Goal: Task Accomplishment & Management: Manage account settings

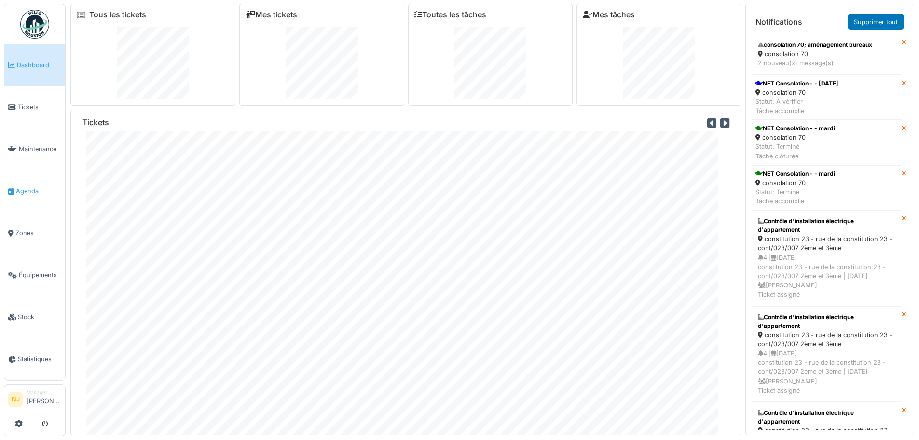
click at [30, 189] on span "Agenda" at bounding box center [38, 190] width 45 height 9
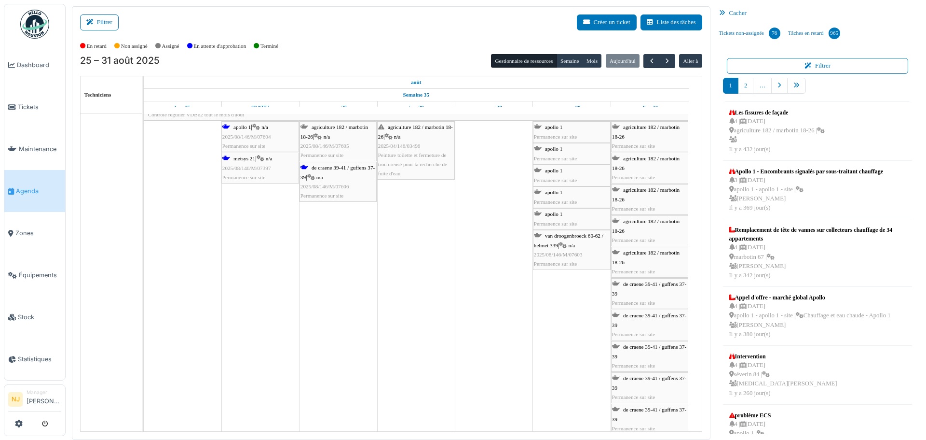
scroll to position [97, 0]
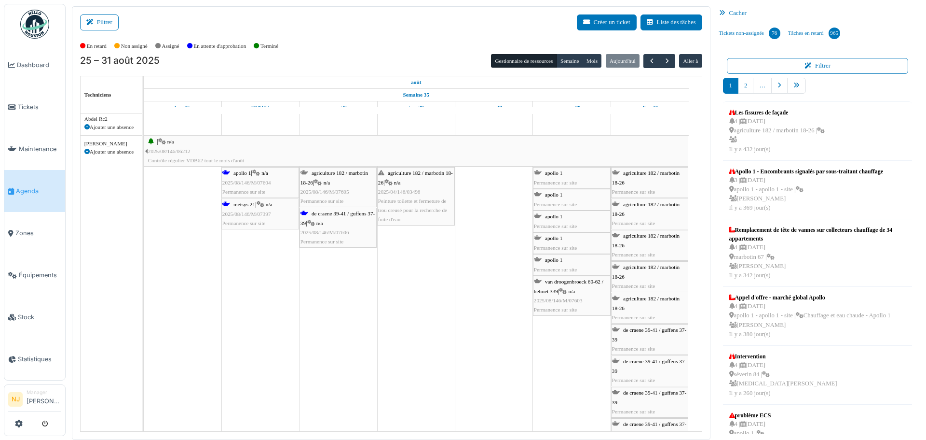
drag, startPoint x: 277, startPoint y: 283, endPoint x: 310, endPoint y: 99, distance: 187.2
click at [104, 27] on button "Filtrer" at bounding box center [99, 22] width 39 height 16
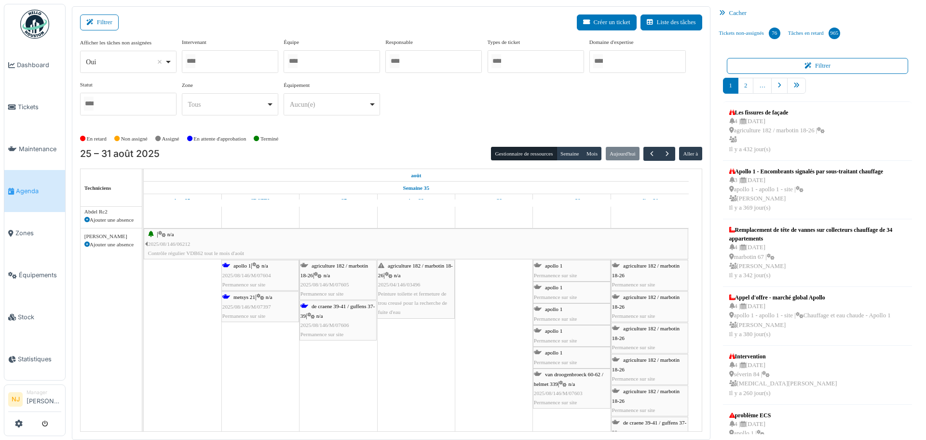
click at [309, 64] on div at bounding box center [332, 61] width 97 height 23
click at [249, 33] on div "Filtrer Créer un ticket Liste des tâches" at bounding box center [391, 26] width 622 height 24
click at [315, 63] on div at bounding box center [332, 61] width 97 height 23
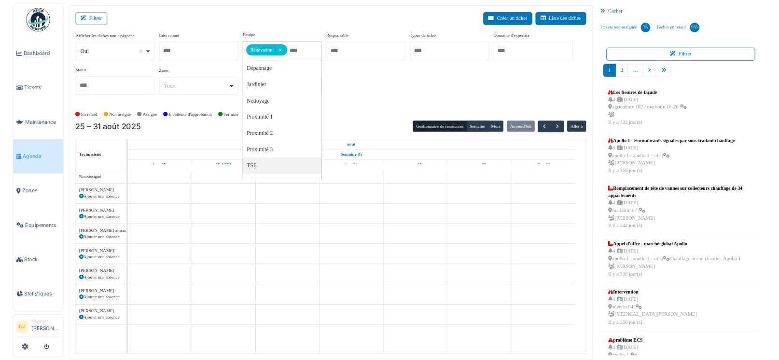
scroll to position [0, 0]
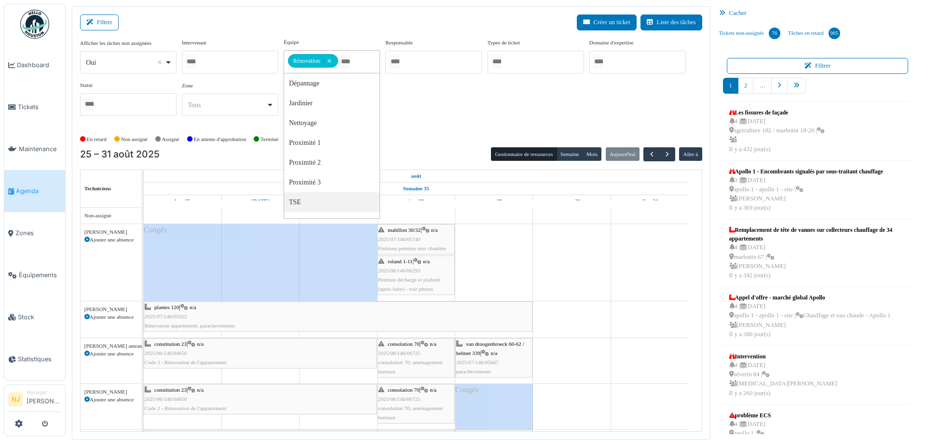
click at [363, 12] on div "Filtrer Créer un ticket Liste des tâches Afficher les tâches non assignées *** …" at bounding box center [391, 222] width 639 height 433
click at [349, 138] on div "En retard Non assigné Assigné En attente d'approbation Terminé" at bounding box center [391, 139] width 622 height 16
click at [340, 137] on div "En retard Non assigné Assigné En attente d'approbation Terminé" at bounding box center [391, 139] width 622 height 16
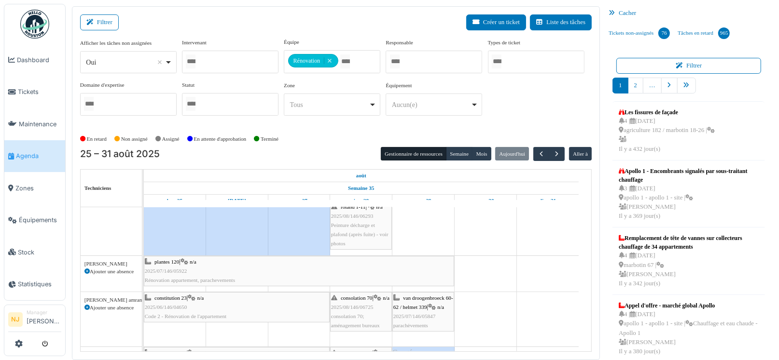
scroll to position [48, 0]
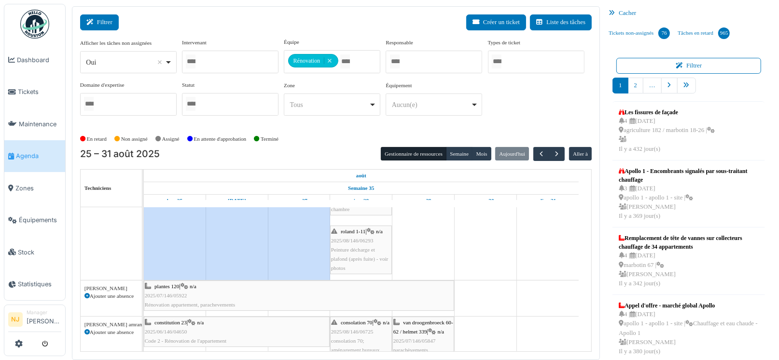
click at [96, 23] on icon at bounding box center [91, 22] width 11 height 6
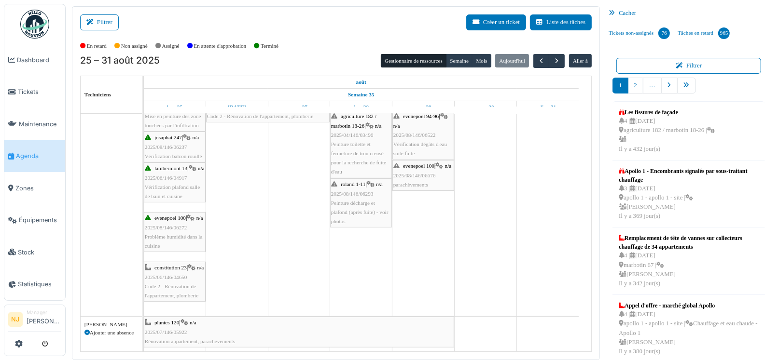
scroll to position [345, 0]
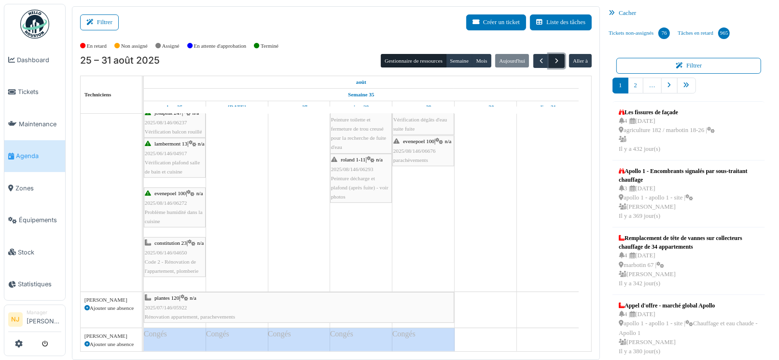
click at [553, 60] on span "button" at bounding box center [557, 61] width 8 height 8
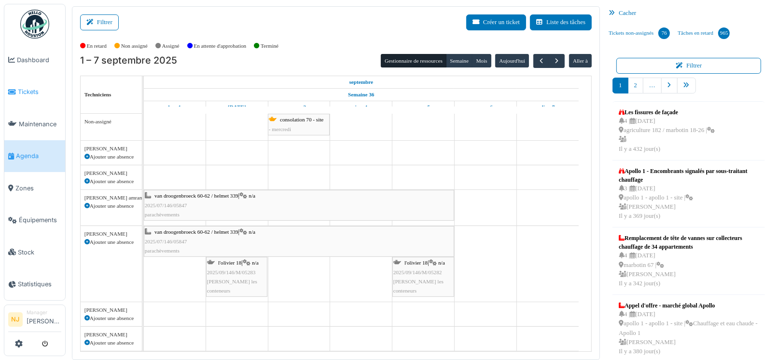
click at [25, 89] on span "Tickets" at bounding box center [39, 91] width 43 height 9
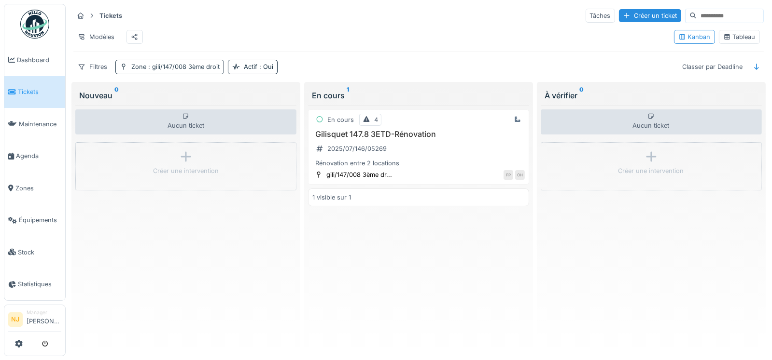
click at [182, 70] on span ": gili/147/008 3ème droit" at bounding box center [182, 66] width 73 height 7
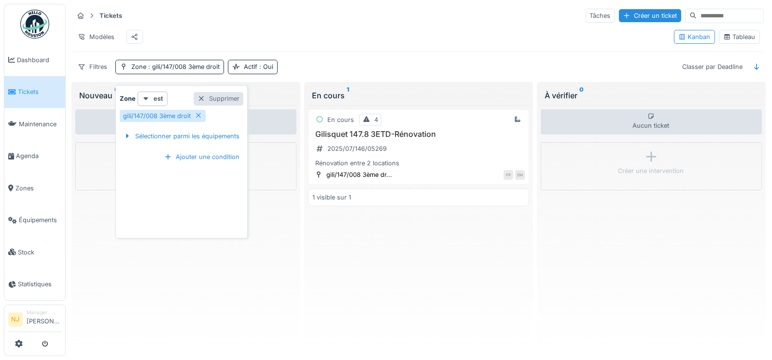
click at [208, 99] on div "Supprimer" at bounding box center [219, 98] width 50 height 13
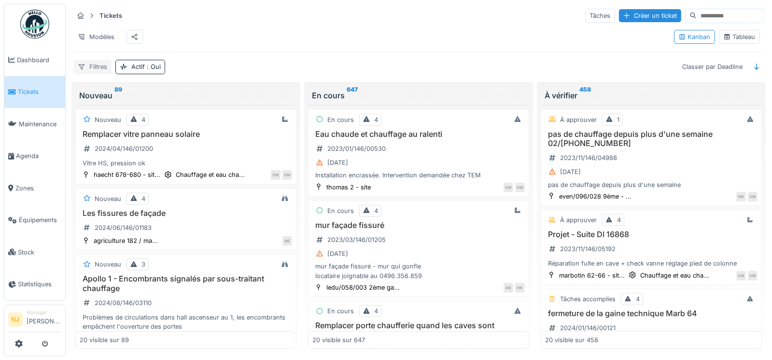
click at [104, 73] on div "Filtres" at bounding box center [92, 67] width 38 height 14
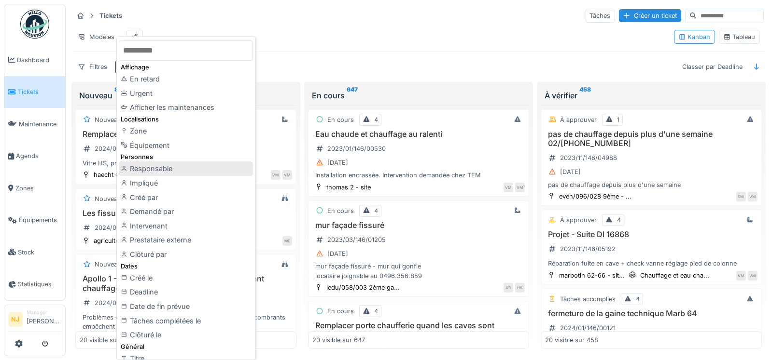
click at [172, 168] on div "Responsable" at bounding box center [186, 169] width 134 height 14
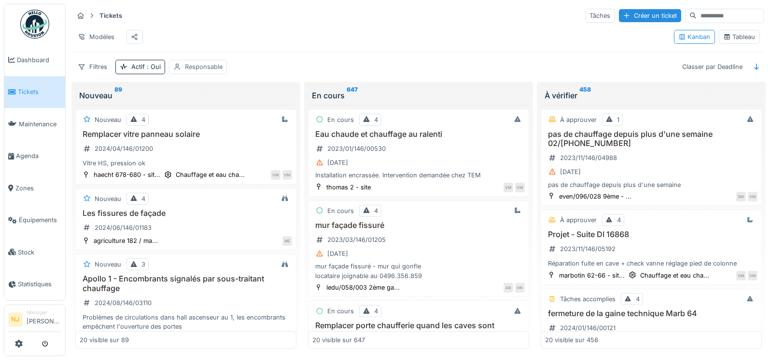
click at [207, 71] on div "Responsable" at bounding box center [204, 66] width 38 height 9
click at [193, 135] on div "Moi-même" at bounding box center [200, 137] width 31 height 9
type input "*****"
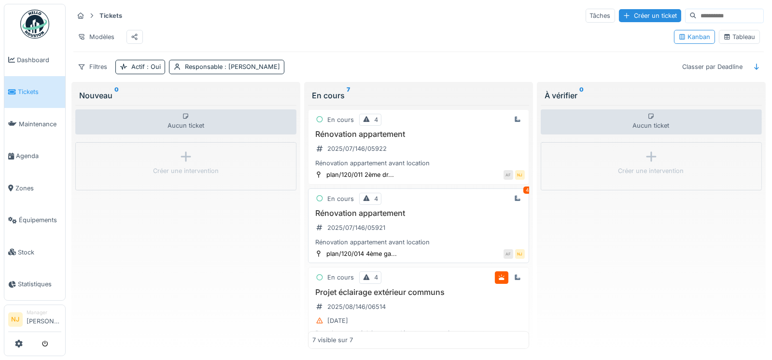
click at [360, 218] on h3 "Rénovation appartement" at bounding box center [418, 213] width 212 height 9
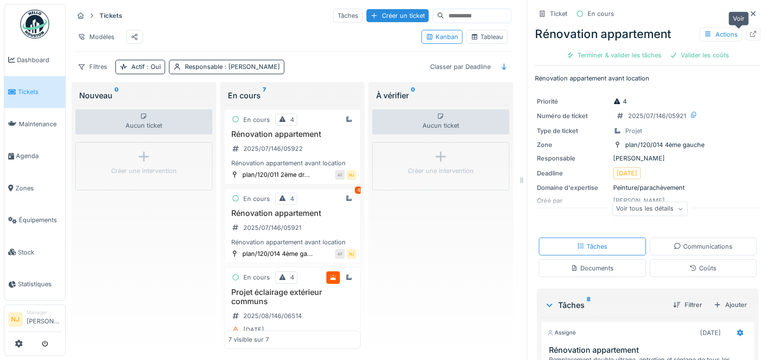
click at [750, 32] on icon at bounding box center [753, 34] width 6 height 6
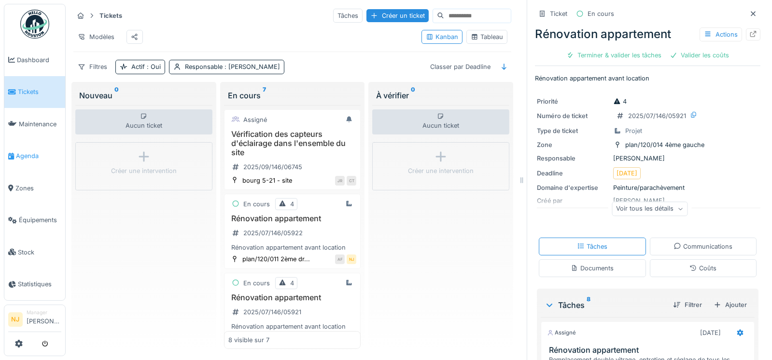
click at [25, 152] on span "Agenda" at bounding box center [38, 156] width 45 height 9
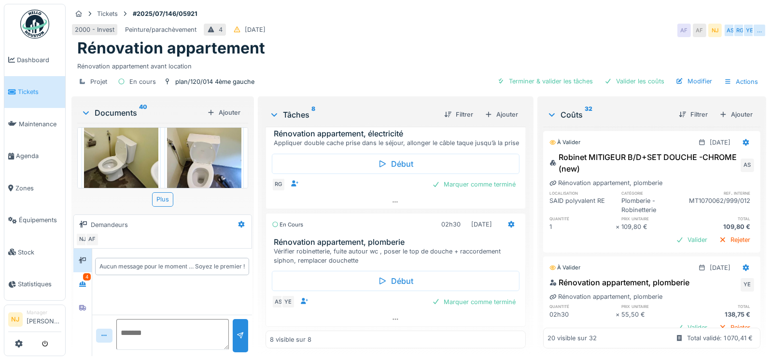
scroll to position [7, 0]
click at [86, 274] on div "4" at bounding box center [87, 277] width 8 height 7
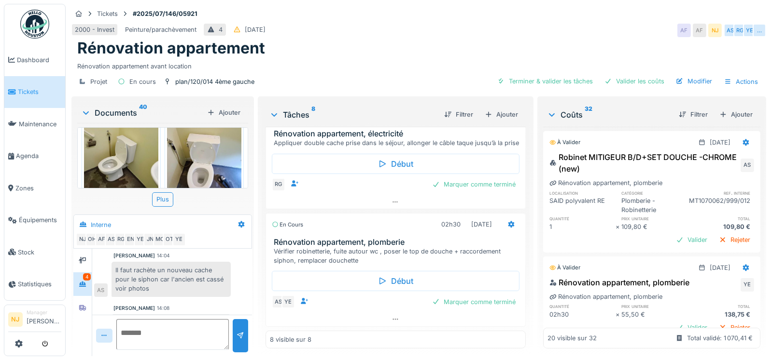
scroll to position [757, 0]
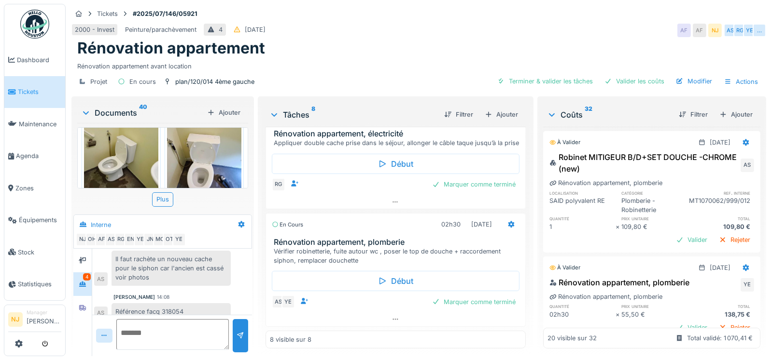
click at [83, 274] on div "4" at bounding box center [87, 277] width 8 height 7
click at [134, 142] on img at bounding box center [121, 156] width 74 height 99
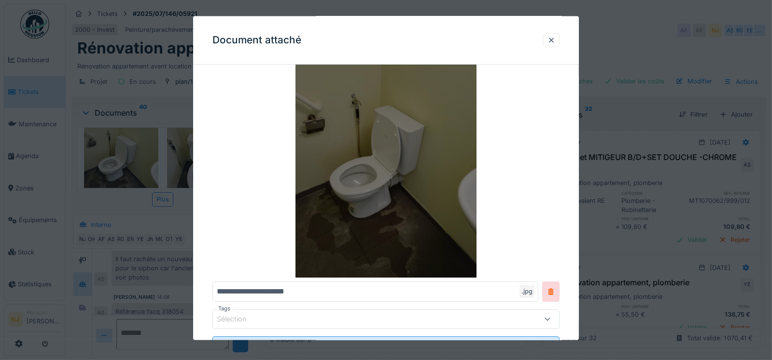
scroll to position [10, 0]
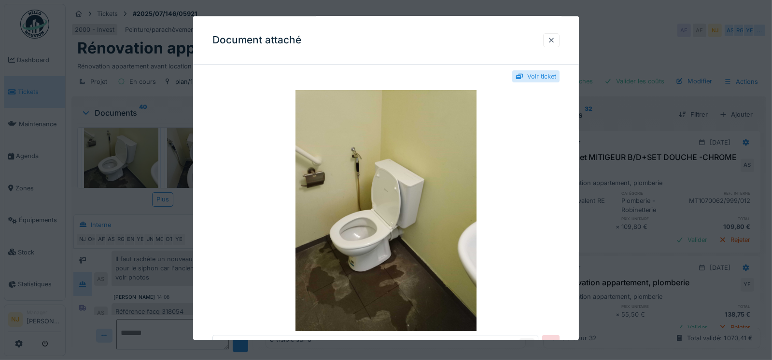
click at [554, 40] on div at bounding box center [551, 40] width 8 height 9
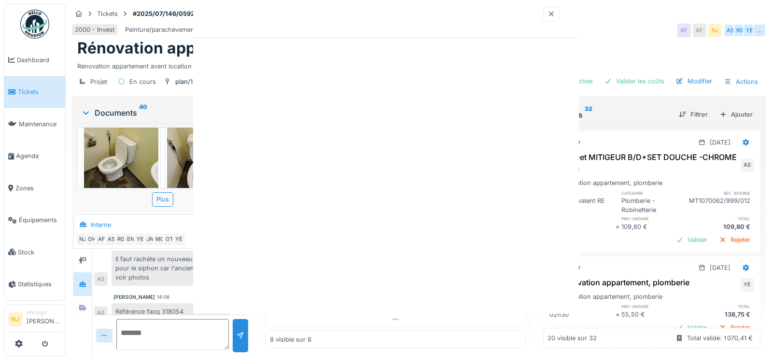
scroll to position [0, 0]
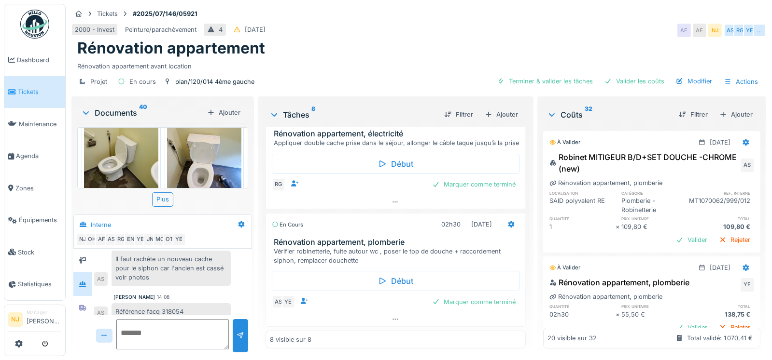
click at [210, 149] on img at bounding box center [204, 156] width 74 height 99
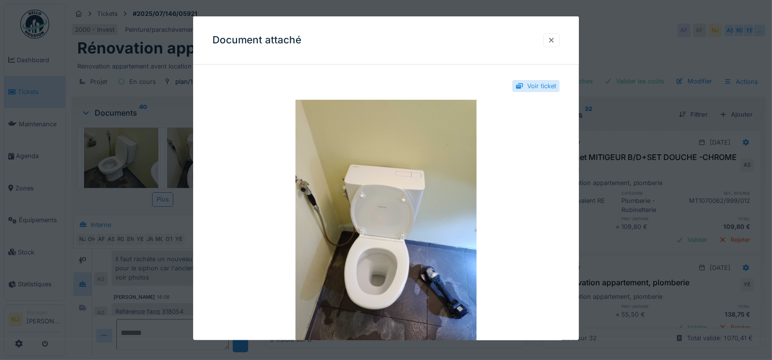
click at [553, 39] on div at bounding box center [551, 40] width 8 height 9
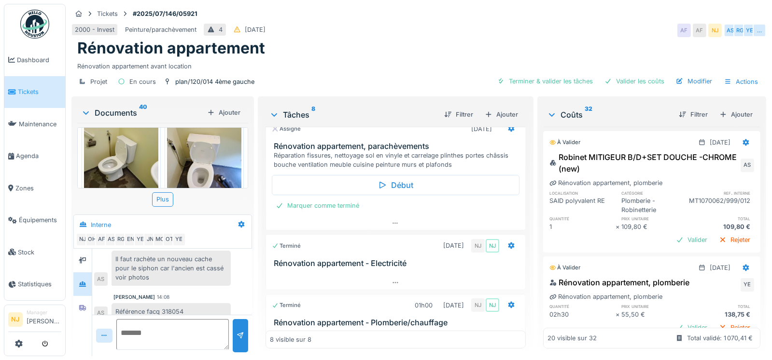
scroll to position [118, 0]
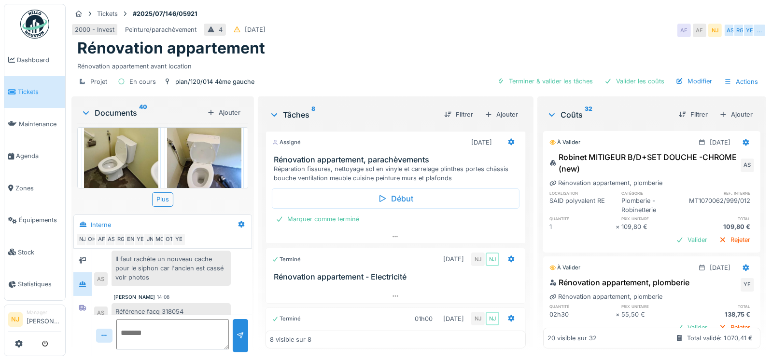
click at [357, 155] on h3 "Rénovation appartement, parachèvements" at bounding box center [398, 159] width 248 height 9
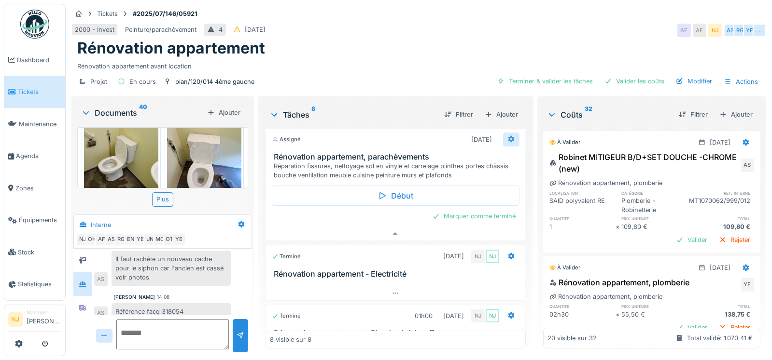
click at [508, 136] on icon at bounding box center [511, 139] width 6 height 7
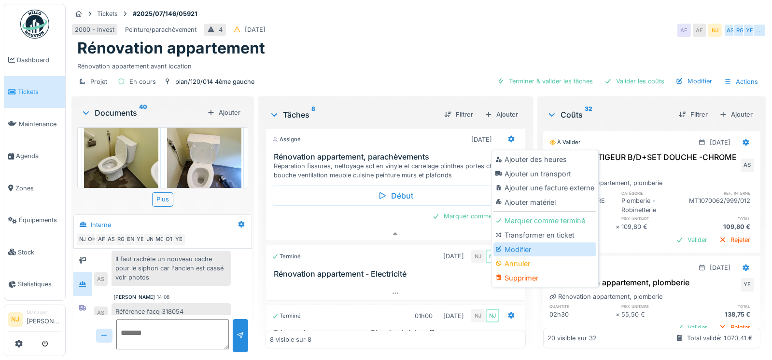
click at [513, 243] on div "Modifier" at bounding box center [544, 250] width 103 height 14
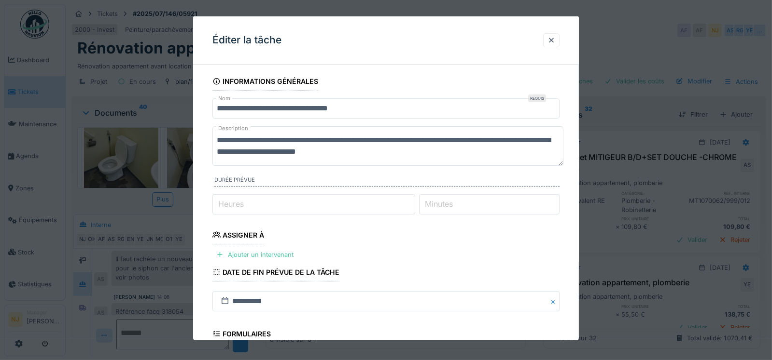
click at [411, 152] on textarea "**********" at bounding box center [387, 146] width 351 height 40
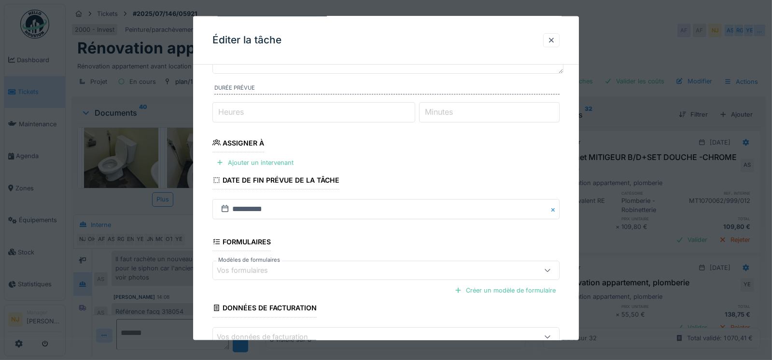
scroll to position [48, 0]
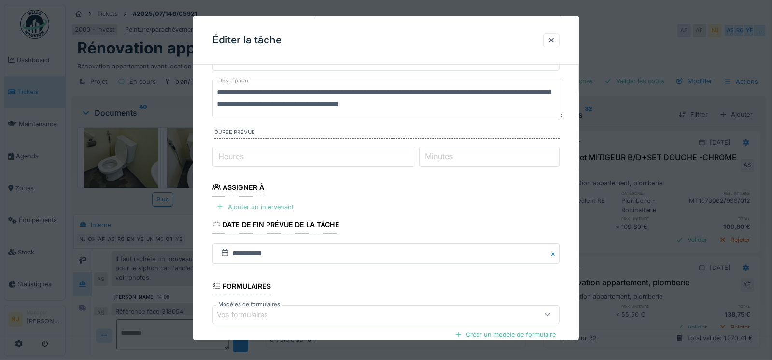
type textarea "**********"
click at [221, 207] on div at bounding box center [220, 206] width 8 height 9
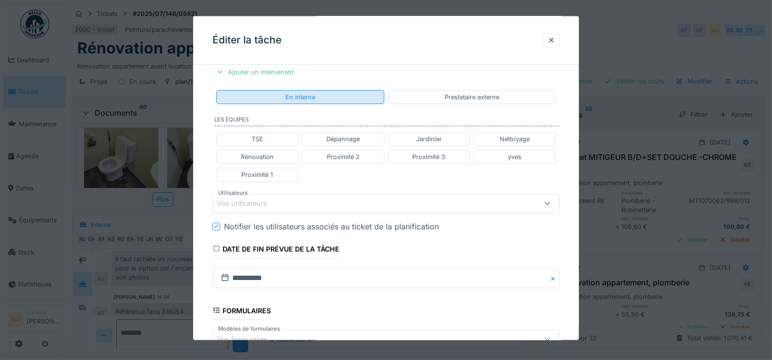
scroll to position [193, 0]
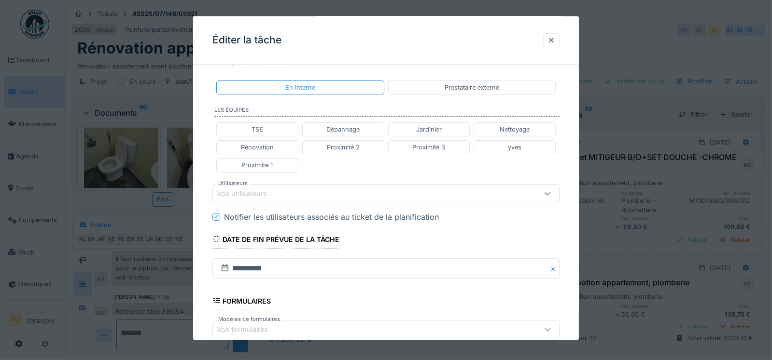
click at [230, 188] on div "Vos utilisateurs" at bounding box center [249, 193] width 64 height 11
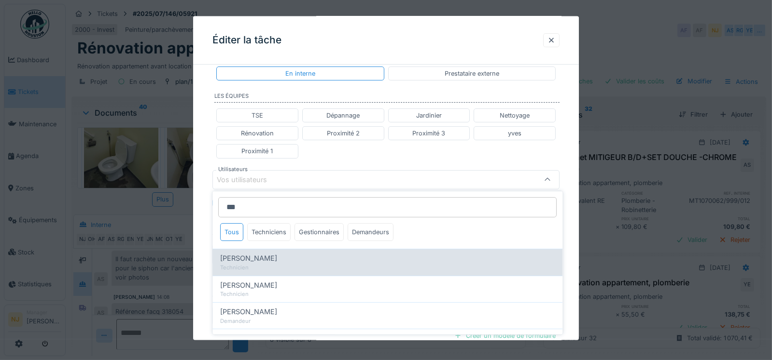
type input "***"
click at [246, 257] on span "[PERSON_NAME]" at bounding box center [248, 258] width 57 height 11
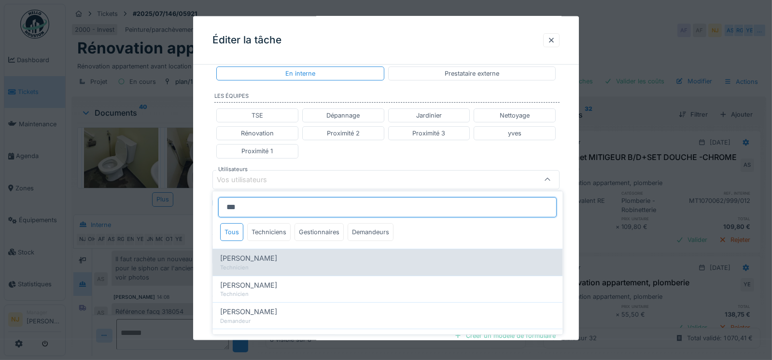
type input "****"
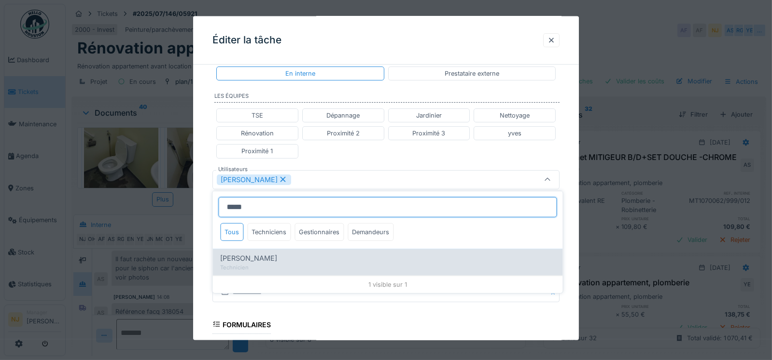
type input "*****"
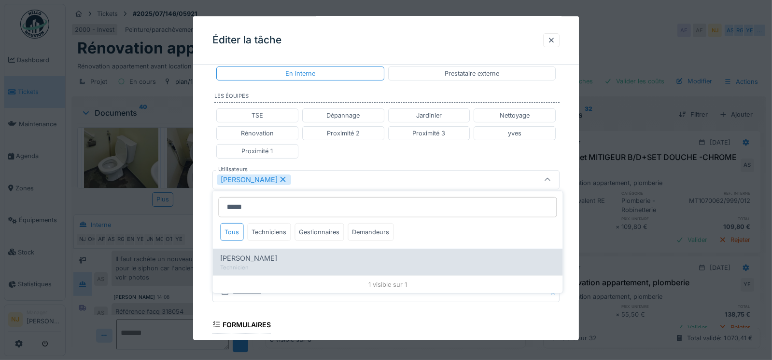
click at [244, 256] on span "[PERSON_NAME]" at bounding box center [248, 258] width 57 height 11
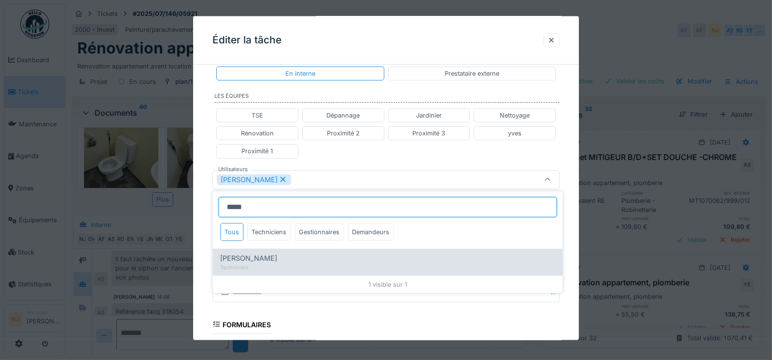
type input "*********"
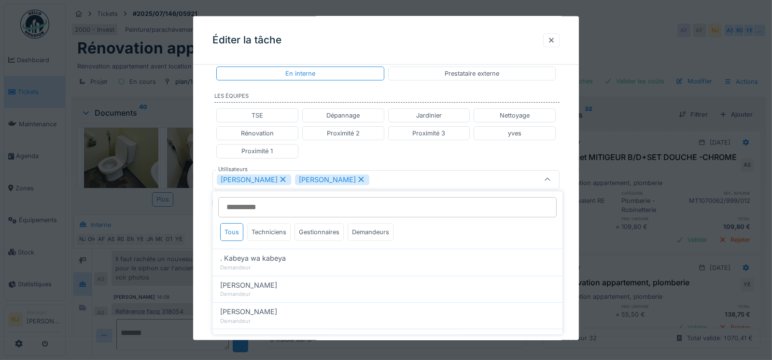
click at [206, 226] on div "**********" at bounding box center [386, 175] width 386 height 619
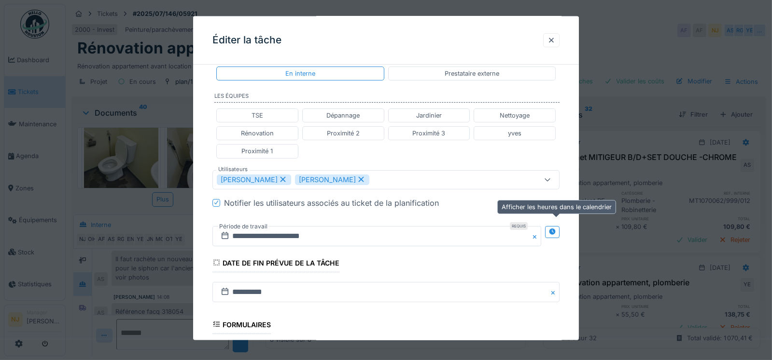
click at [554, 229] on icon at bounding box center [552, 232] width 6 height 6
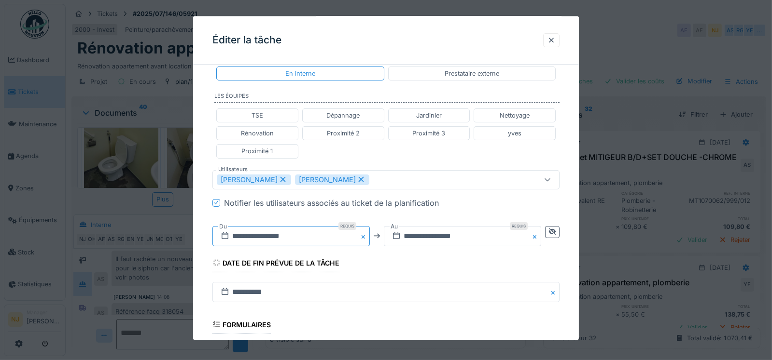
click at [273, 234] on input "**********" at bounding box center [290, 236] width 157 height 20
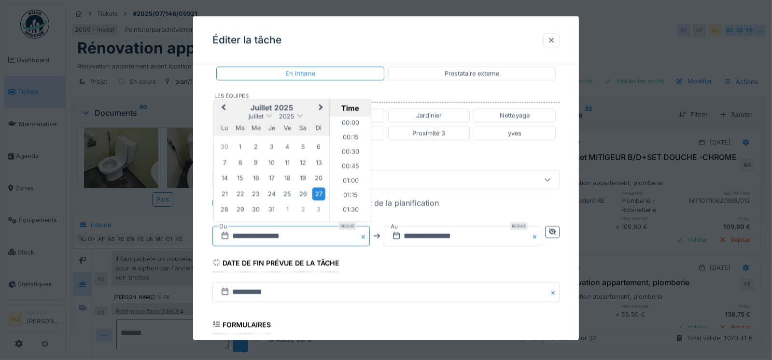
scroll to position [360, 0]
click at [322, 106] on button "Next Month" at bounding box center [321, 107] width 15 height 15
click at [322, 106] on button "Next Month" at bounding box center [321, 106] width 15 height 15
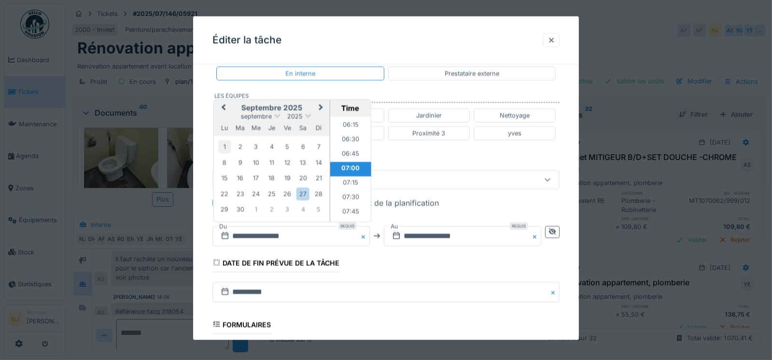
click at [223, 143] on div "1" at bounding box center [224, 146] width 13 height 13
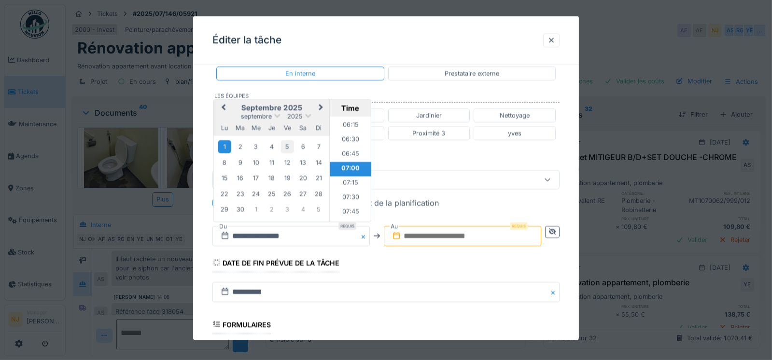
click at [285, 144] on div "5" at bounding box center [286, 146] width 13 height 13
click at [262, 232] on input "**********" at bounding box center [290, 236] width 157 height 20
click at [345, 165] on li "07:00" at bounding box center [350, 169] width 41 height 14
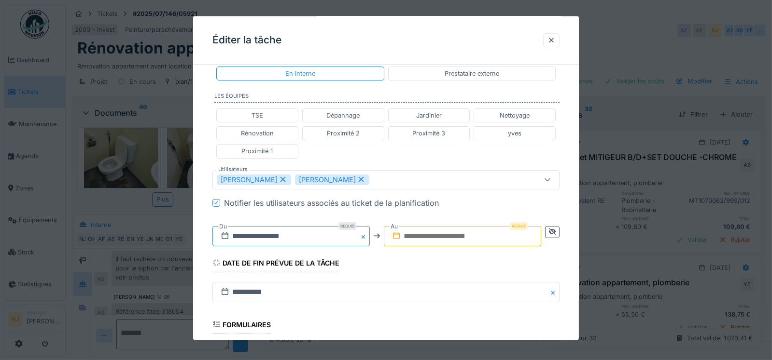
click at [261, 232] on input "**********" at bounding box center [290, 236] width 157 height 20
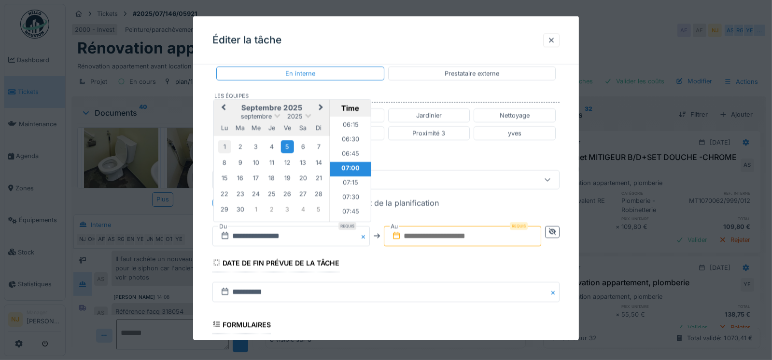
click at [227, 146] on div "1" at bounding box center [224, 146] width 13 height 13
click at [449, 233] on input "text" at bounding box center [462, 236] width 157 height 20
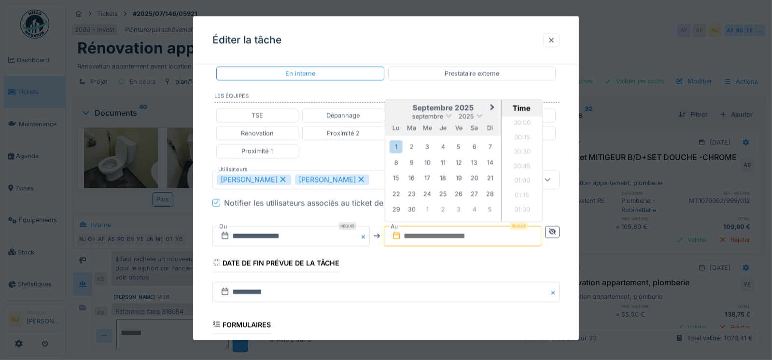
scroll to position [1170, 0]
click at [458, 144] on div "5" at bounding box center [458, 146] width 13 height 13
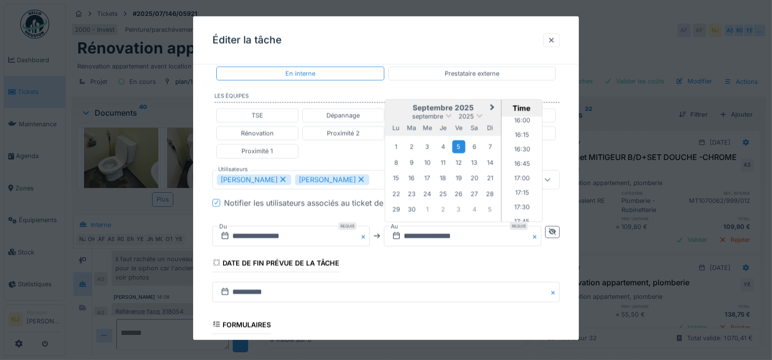
scroll to position [881, 0]
click at [523, 167] on li "16:00" at bounding box center [521, 169] width 41 height 14
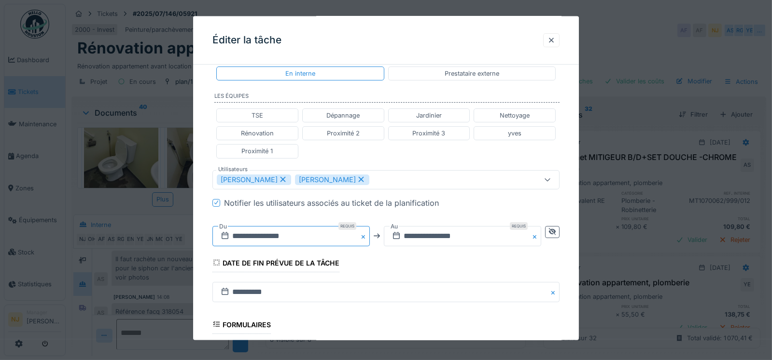
click at [277, 231] on input "**********" at bounding box center [290, 236] width 157 height 20
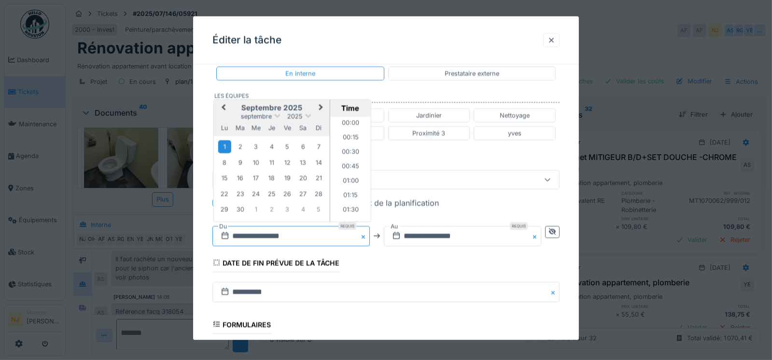
scroll to position [360, 0]
click at [345, 191] on li "07:30" at bounding box center [350, 198] width 41 height 14
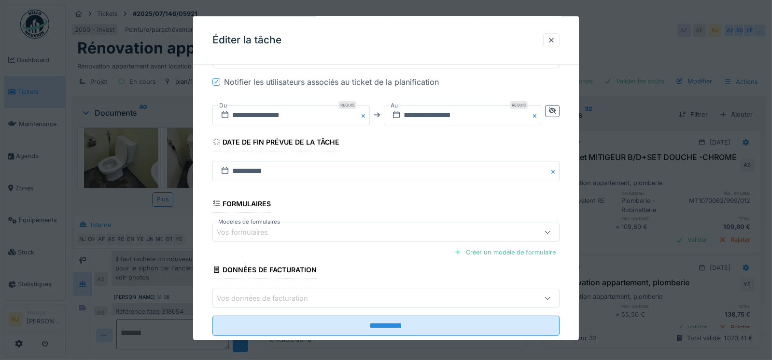
scroll to position [348, 0]
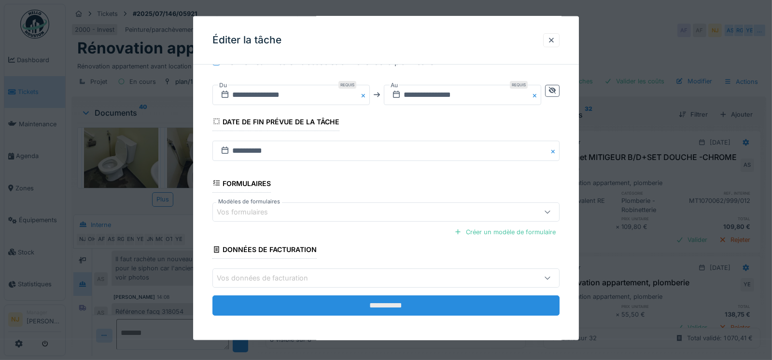
click at [384, 303] on input "**********" at bounding box center [385, 306] width 347 height 20
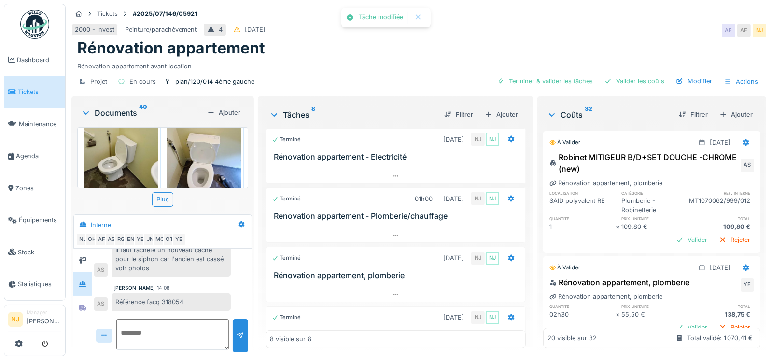
scroll to position [0, 0]
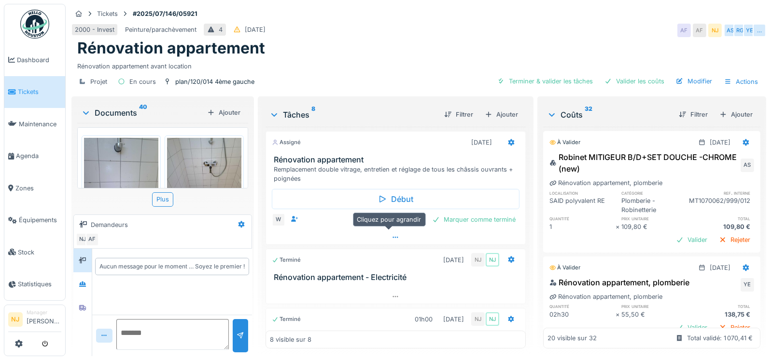
click at [391, 235] on icon at bounding box center [395, 238] width 8 height 6
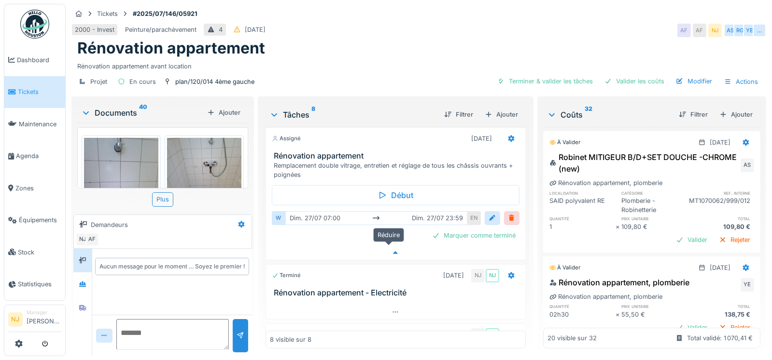
click at [393, 251] on icon at bounding box center [395, 252] width 5 height 3
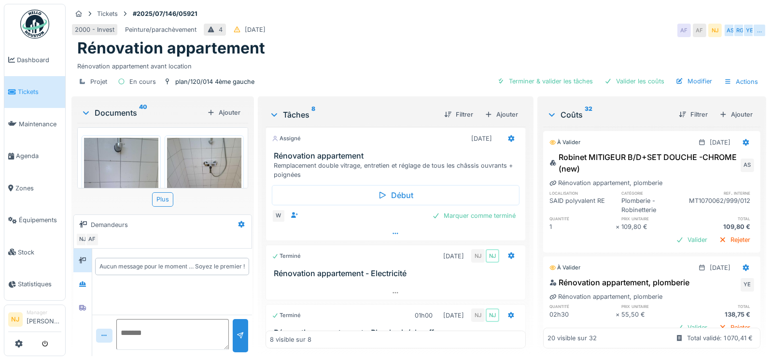
click at [388, 249] on div "Terminé [DATE] [GEOGRAPHIC_DATA] [GEOGRAPHIC_DATA]" at bounding box center [396, 256] width 248 height 14
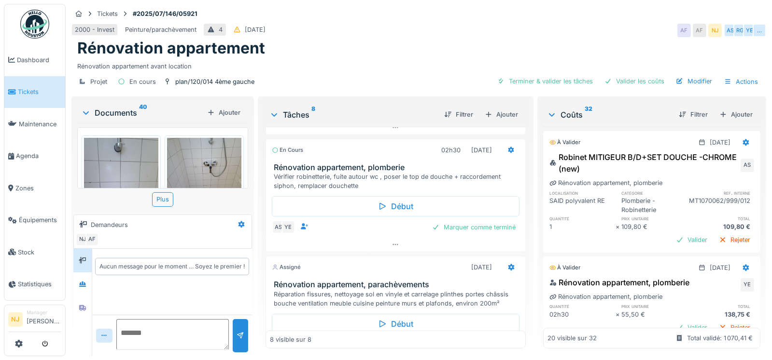
scroll to position [504, 0]
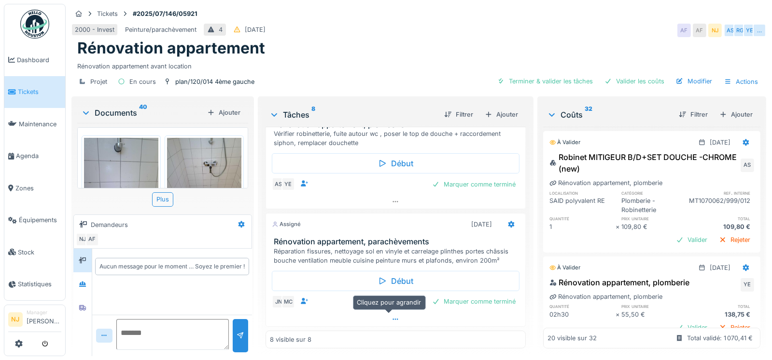
click at [391, 317] on icon at bounding box center [395, 320] width 8 height 6
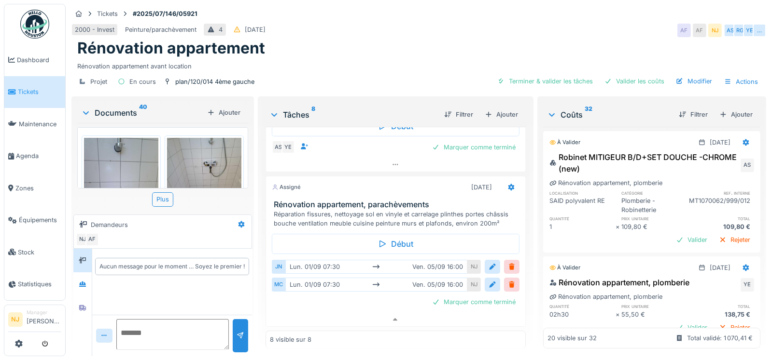
scroll to position [541, 0]
click at [393, 318] on icon at bounding box center [395, 319] width 5 height 3
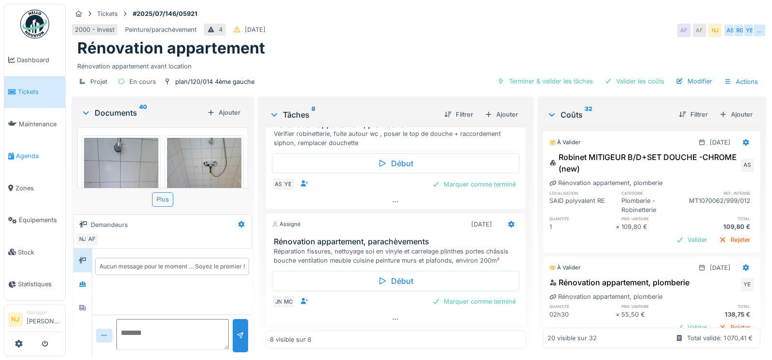
click at [32, 152] on span "Agenda" at bounding box center [38, 156] width 45 height 9
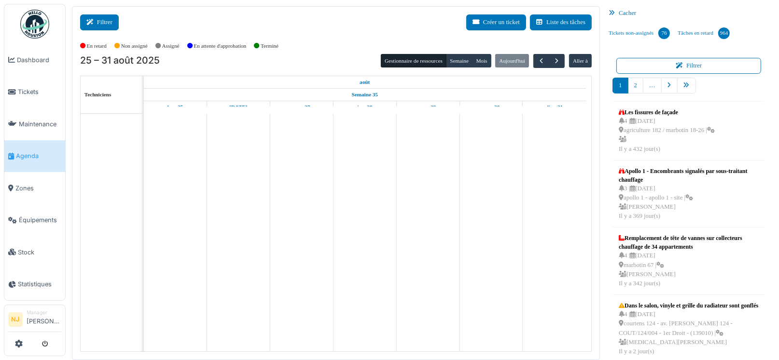
click at [105, 21] on button "Filtrer" at bounding box center [99, 22] width 39 height 16
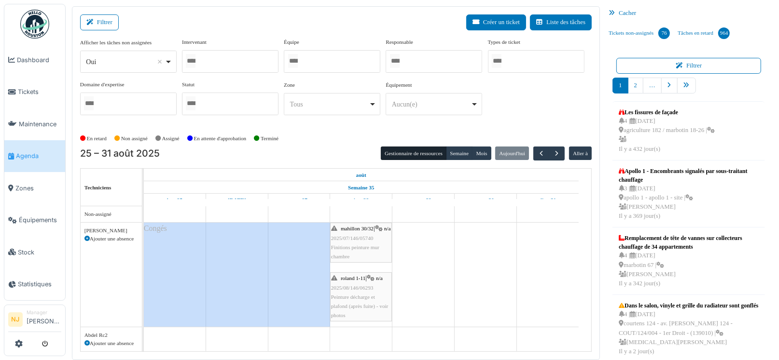
click at [221, 63] on div at bounding box center [230, 61] width 97 height 23
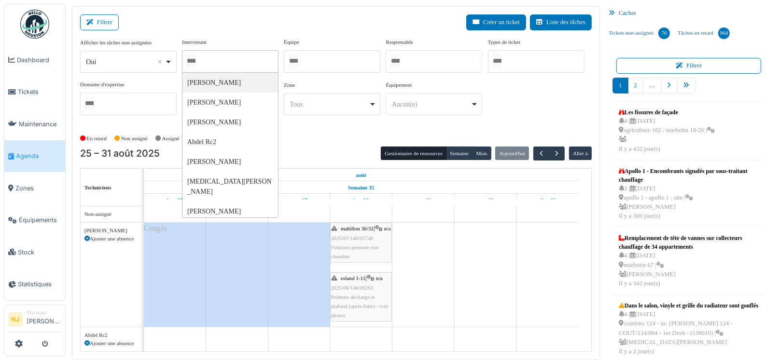
click at [302, 69] on div at bounding box center [332, 61] width 97 height 23
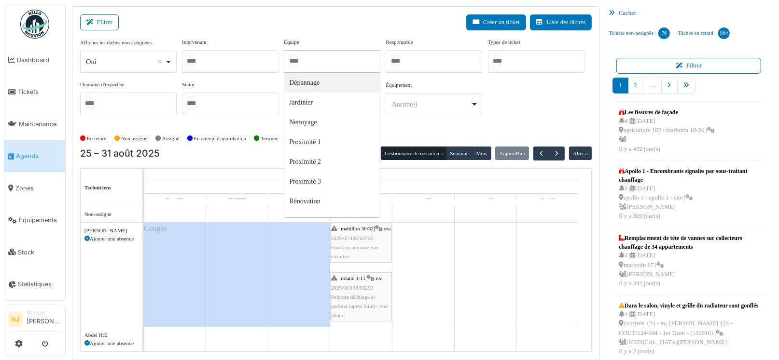
click at [309, 63] on div at bounding box center [332, 61] width 97 height 23
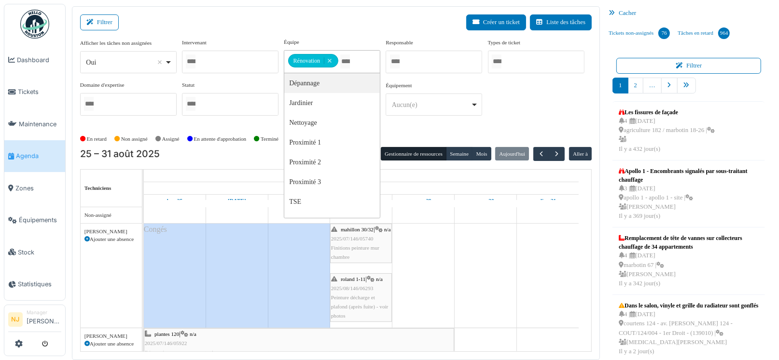
click at [332, 17] on div "Filtrer Créer un ticket Liste des tâches" at bounding box center [336, 26] width 512 height 24
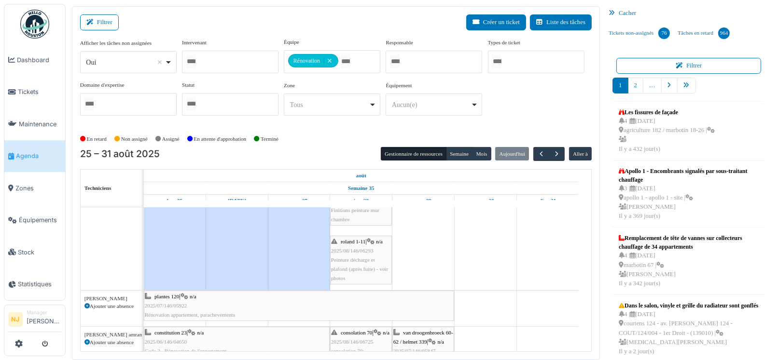
scroll to position [96, 0]
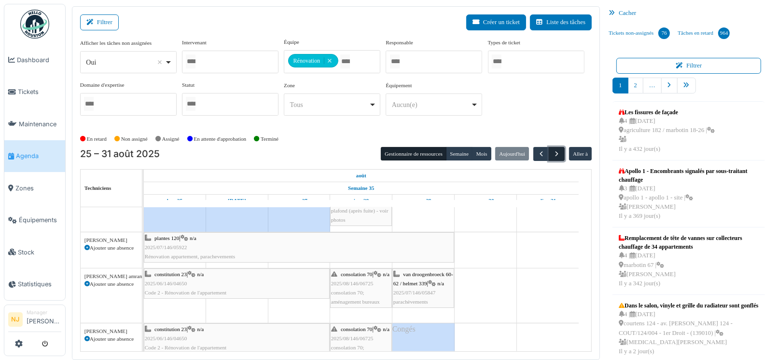
click at [553, 154] on span "button" at bounding box center [557, 154] width 8 height 8
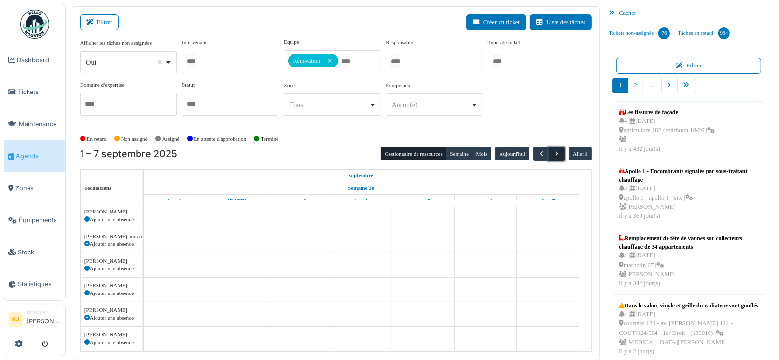
scroll to position [41, 0]
click at [537, 154] on span "button" at bounding box center [541, 154] width 8 height 8
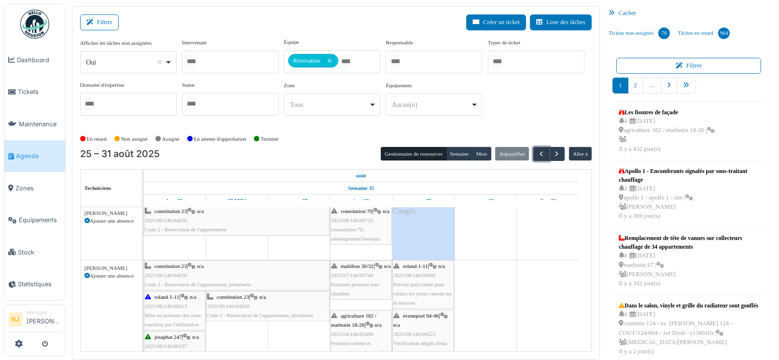
scroll to position [193, 0]
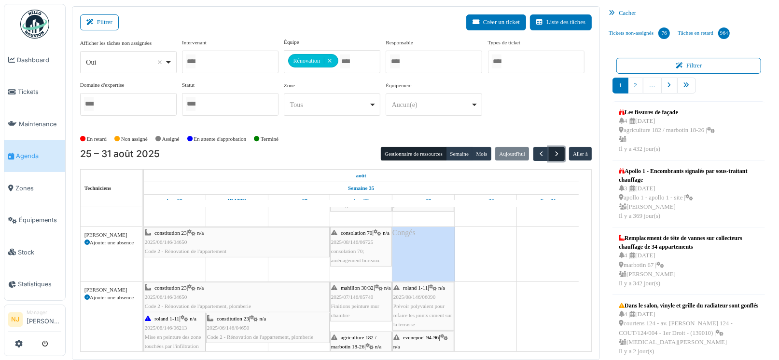
click at [553, 152] on span "button" at bounding box center [557, 154] width 8 height 8
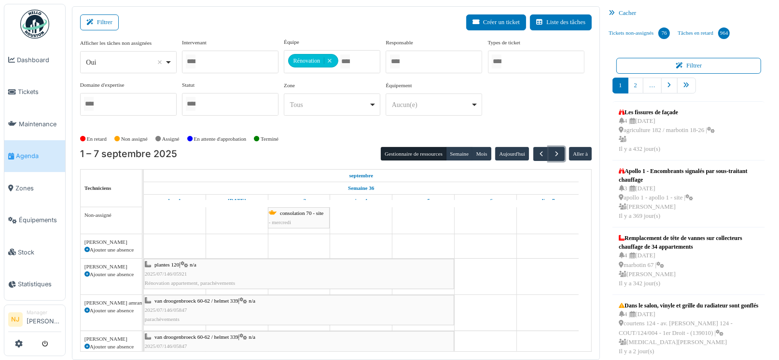
scroll to position [0, 0]
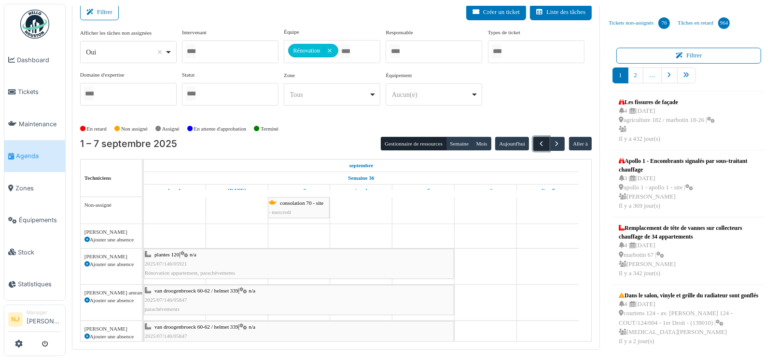
click at [537, 142] on span "button" at bounding box center [541, 144] width 8 height 8
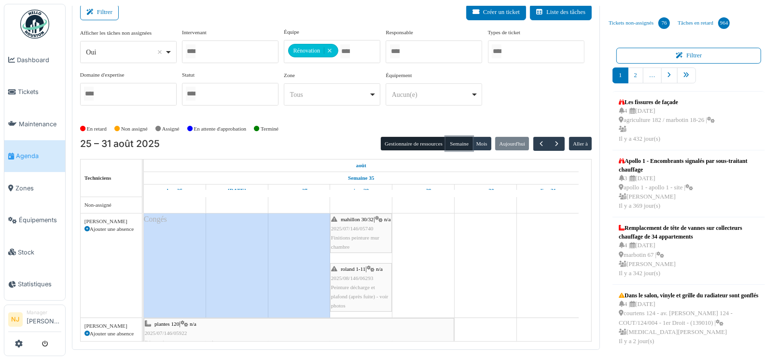
click at [451, 142] on button "Semaine" at bounding box center [459, 144] width 27 height 14
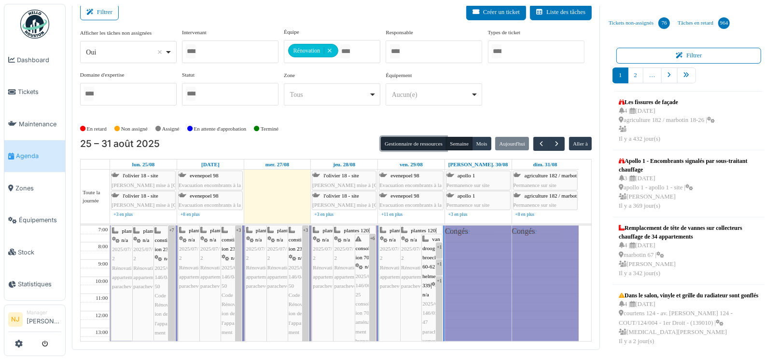
click at [413, 142] on button "Gestionnaire de ressources" at bounding box center [414, 144] width 66 height 14
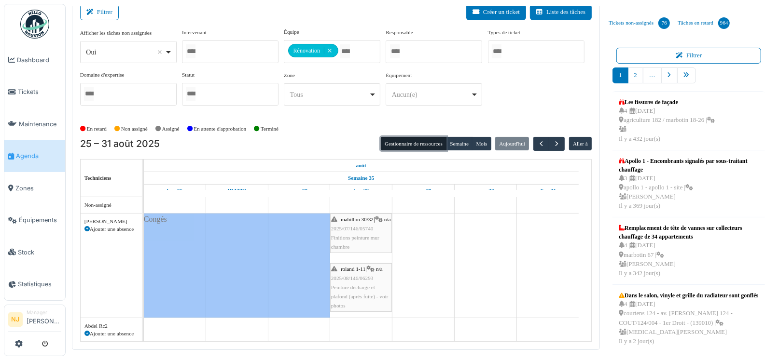
click at [414, 142] on button "Gestionnaire de ressources" at bounding box center [414, 144] width 66 height 14
click at [453, 142] on button "Semaine" at bounding box center [459, 144] width 27 height 14
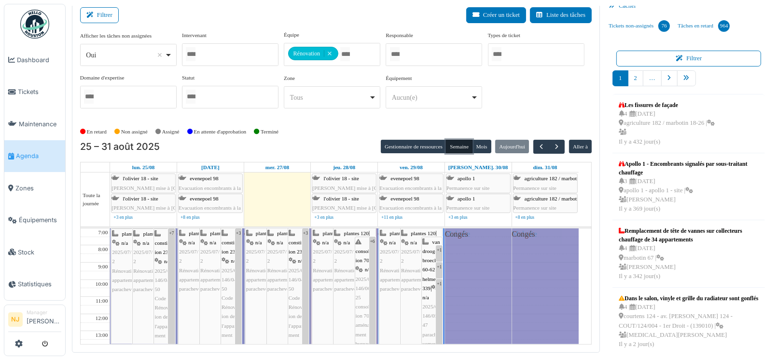
scroll to position [10, 0]
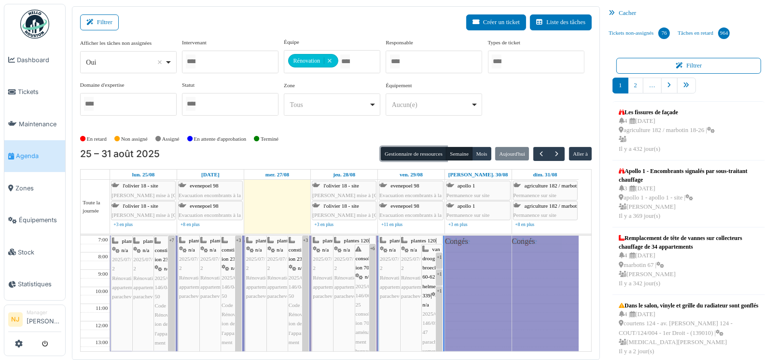
click at [423, 152] on button "Gestionnaire de ressources" at bounding box center [414, 154] width 66 height 14
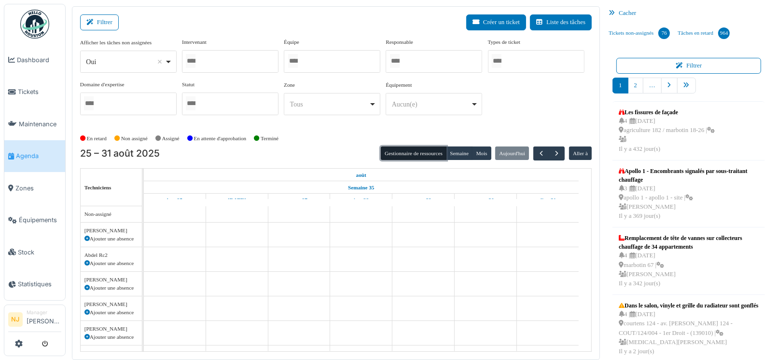
click at [208, 61] on div at bounding box center [230, 61] width 97 height 23
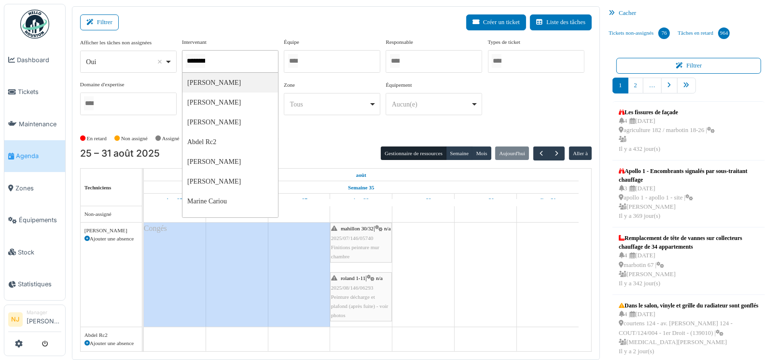
type input "**********"
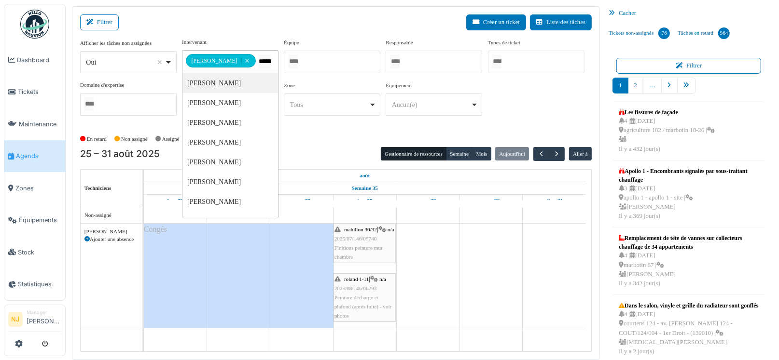
type input "*******"
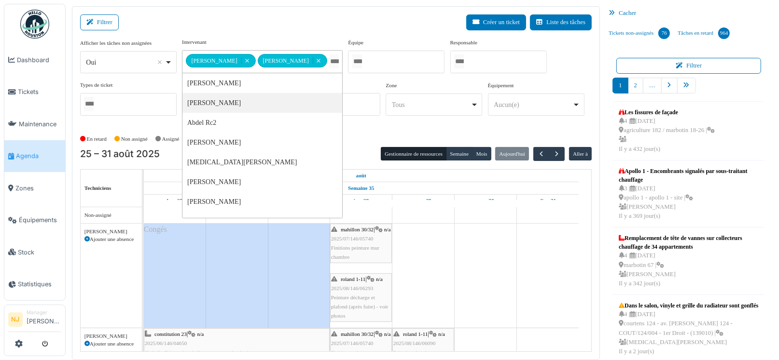
click at [312, 20] on div "Filtrer Créer un ticket Liste des tâches" at bounding box center [336, 26] width 512 height 24
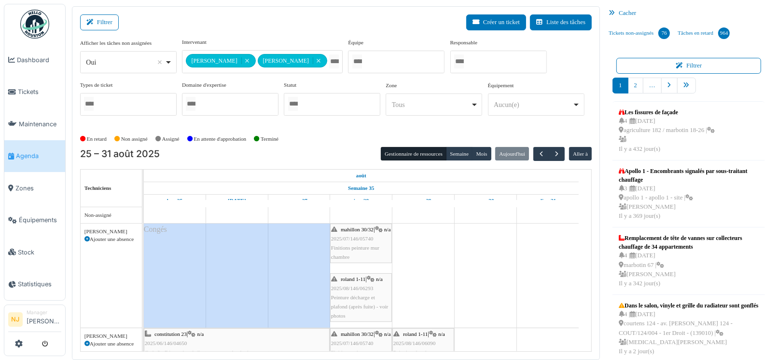
click at [316, 124] on div "**********" at bounding box center [336, 84] width 512 height 93
click at [452, 150] on button "Semaine" at bounding box center [459, 154] width 27 height 14
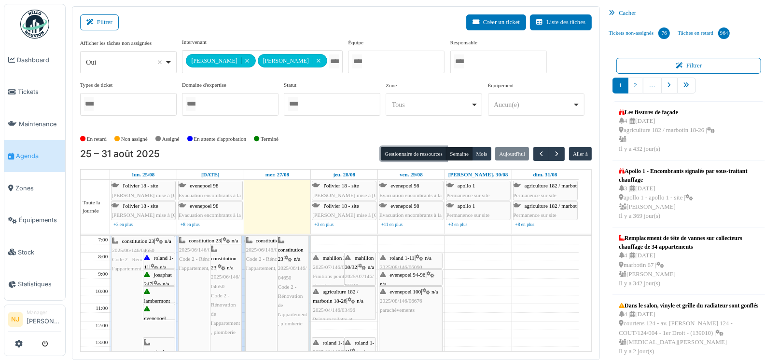
click at [407, 150] on button "Gestionnaire de ressources" at bounding box center [414, 154] width 66 height 14
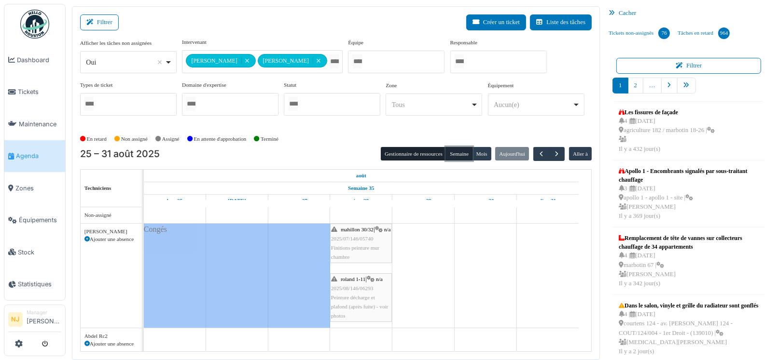
click at [451, 152] on button "Semaine" at bounding box center [459, 154] width 27 height 14
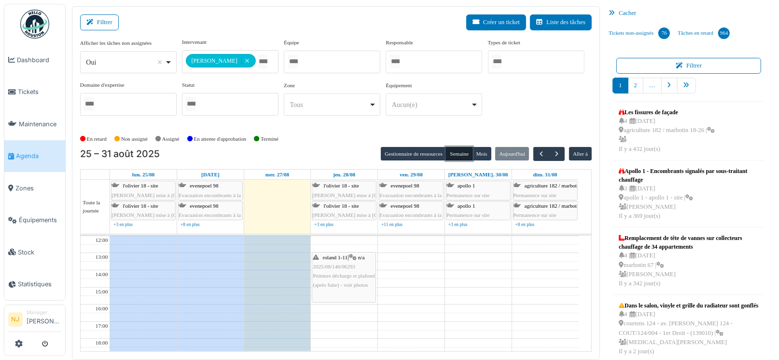
scroll to position [0, 0]
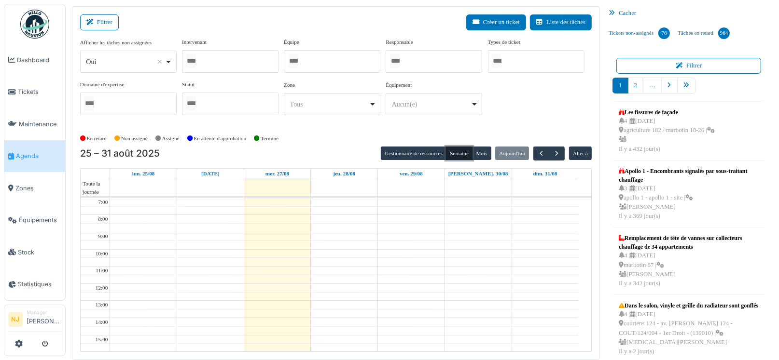
click at [234, 61] on div at bounding box center [230, 61] width 97 height 23
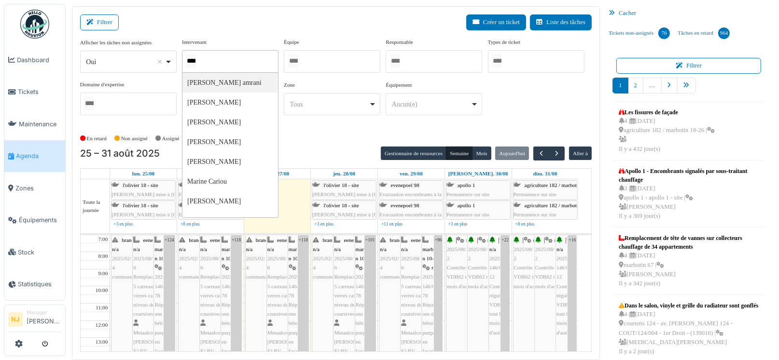
type input "*****"
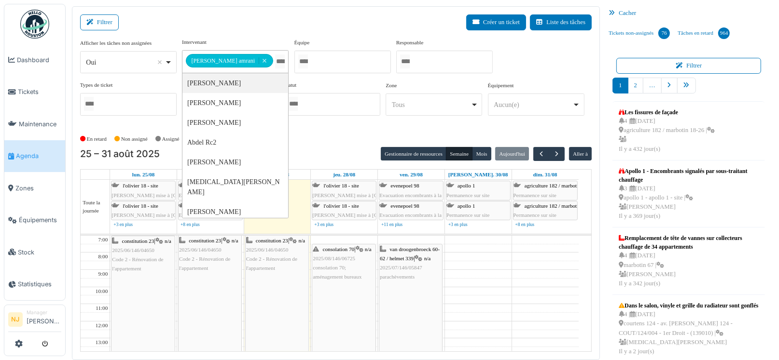
click at [325, 13] on div "**********" at bounding box center [336, 183] width 528 height 354
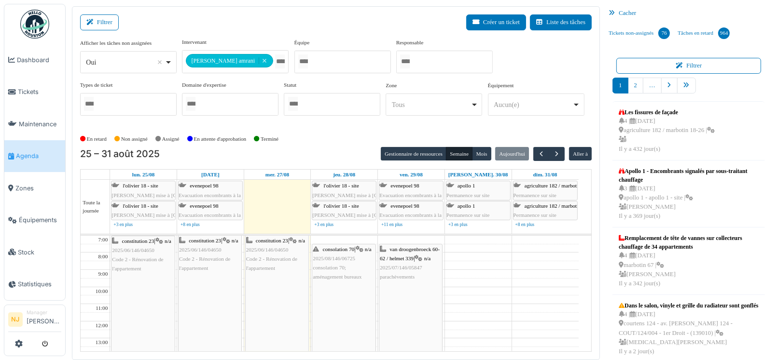
click at [338, 265] on span "consolation 70; aménagement bureaux" at bounding box center [337, 272] width 49 height 15
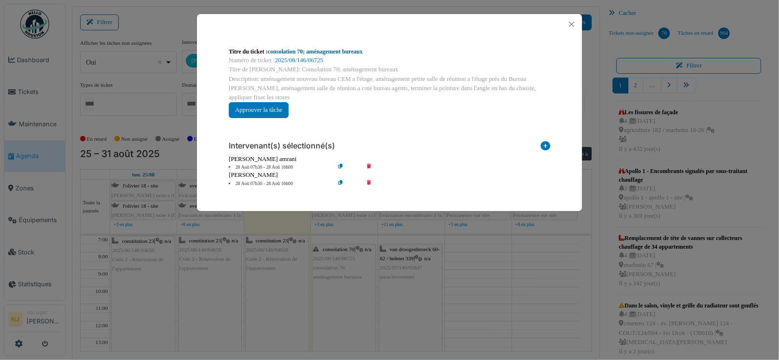
click at [281, 49] on link "consolation 70; aménagement bureaux" at bounding box center [315, 51] width 95 height 7
click at [569, 23] on button "Close" at bounding box center [571, 24] width 13 height 13
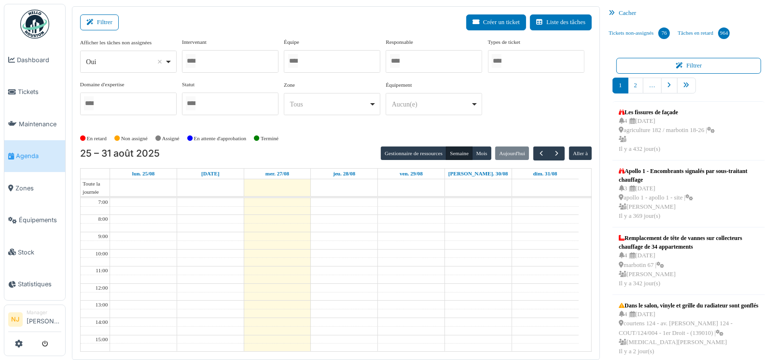
click at [203, 59] on div at bounding box center [230, 61] width 97 height 23
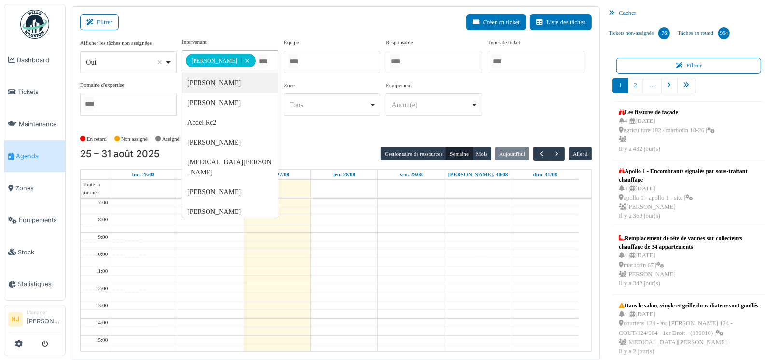
click at [273, 19] on div "Filtrer Créer un ticket Liste des tâches" at bounding box center [336, 26] width 512 height 24
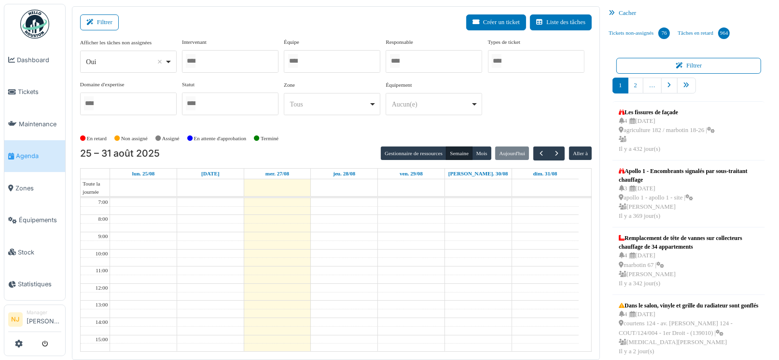
click at [232, 60] on div at bounding box center [230, 61] width 97 height 23
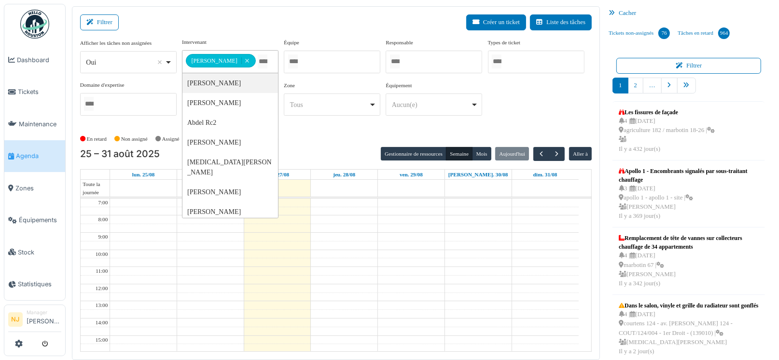
click at [260, 18] on div "Filtrer Créer un ticket Liste des tâches" at bounding box center [336, 26] width 512 height 24
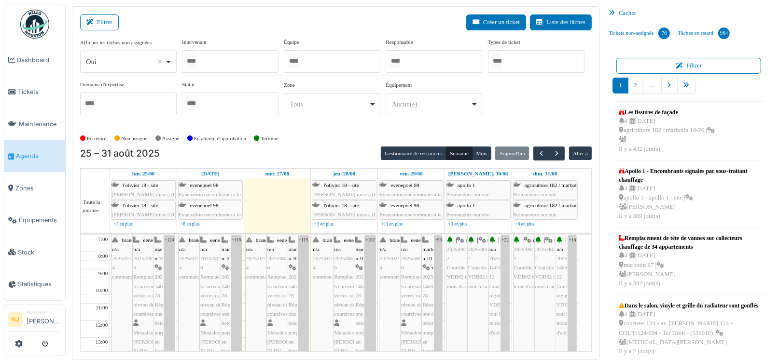
click at [318, 131] on div "En retard Non assigné Assigné En attente d'approbation Terminé" at bounding box center [336, 139] width 512 height 16
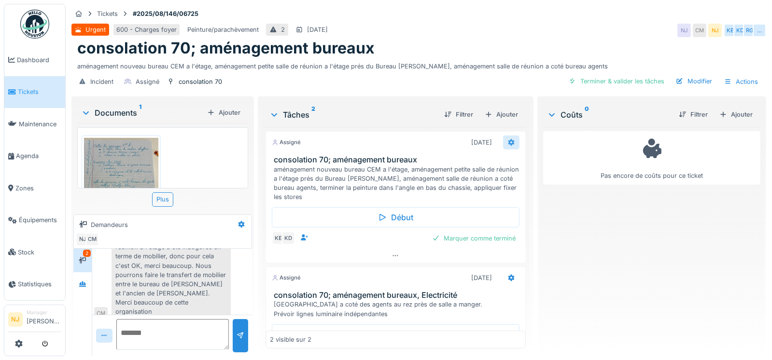
click at [507, 142] on icon at bounding box center [511, 142] width 8 height 6
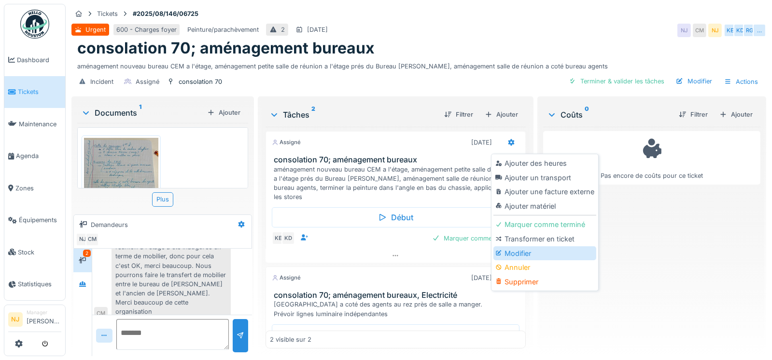
click at [510, 254] on div "Modifier" at bounding box center [544, 254] width 103 height 14
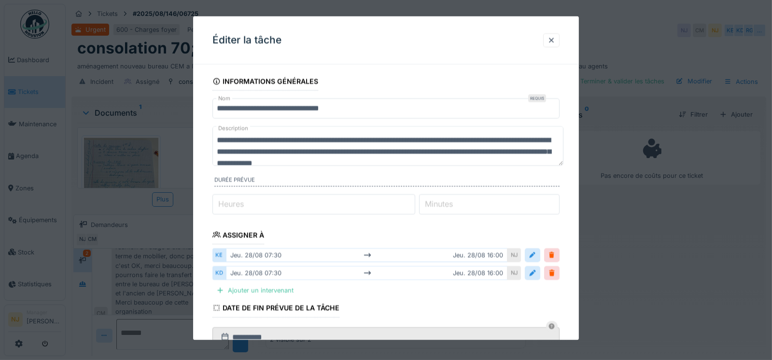
click at [369, 111] on input "**********" at bounding box center [385, 108] width 347 height 20
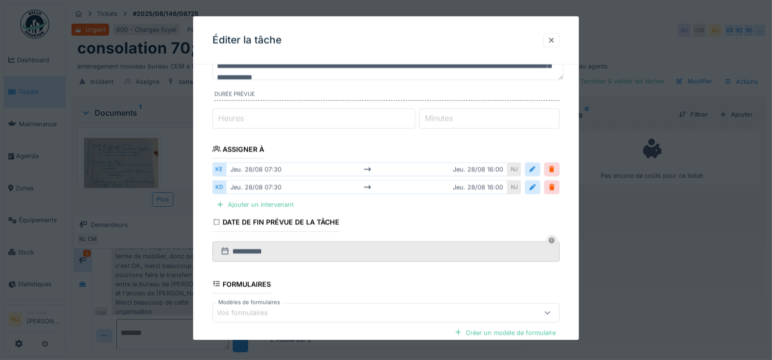
scroll to position [96, 0]
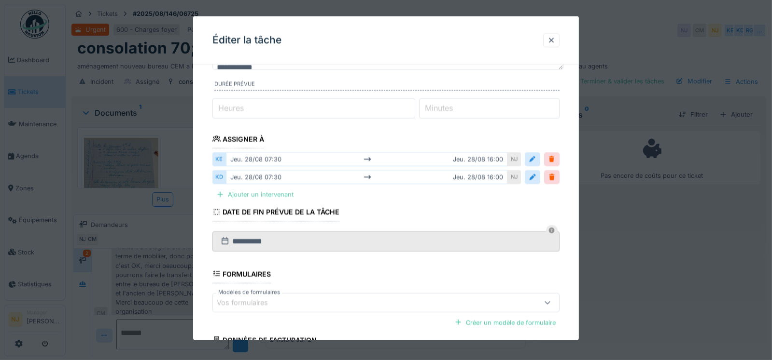
type input "**********"
click at [228, 194] on div "Ajouter un intervenant" at bounding box center [254, 194] width 85 height 13
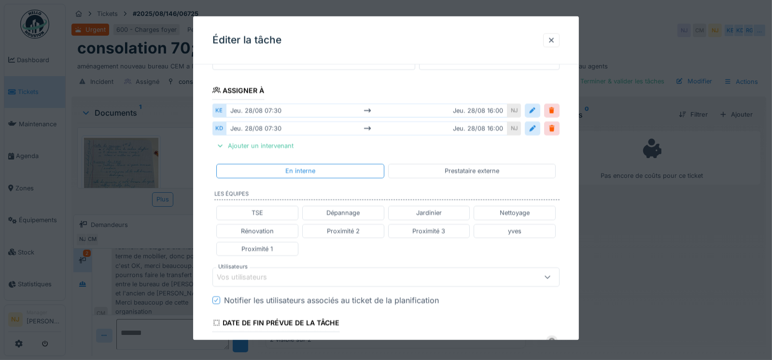
scroll to position [193, 0]
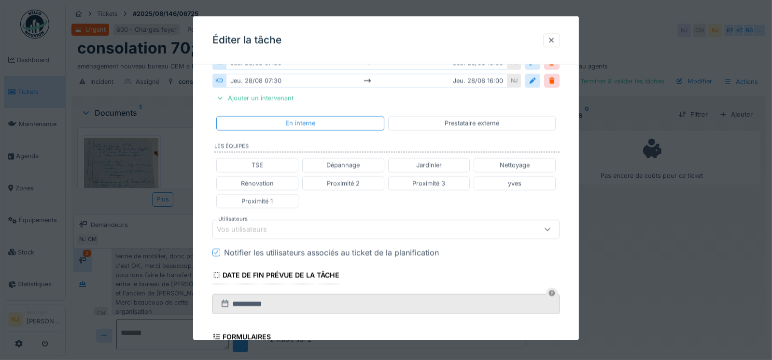
click at [246, 224] on div "Vos utilisateurs" at bounding box center [249, 229] width 64 height 11
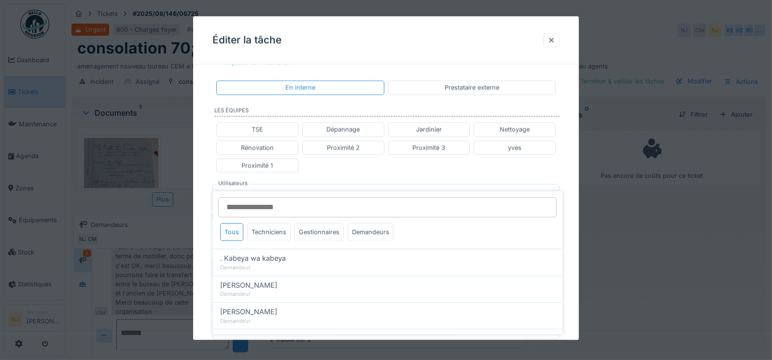
scroll to position [242, 0]
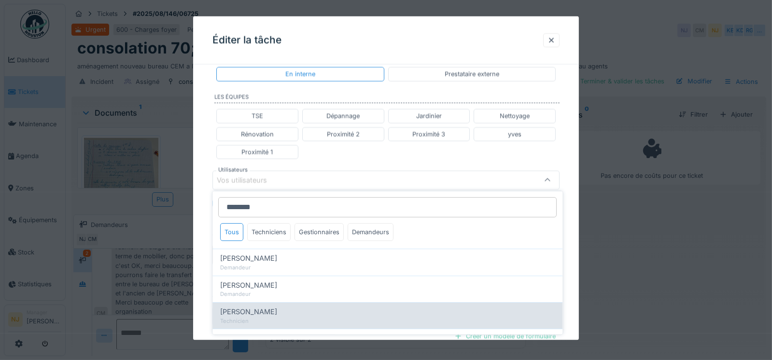
type input "********"
click at [266, 314] on span "[PERSON_NAME]" at bounding box center [248, 312] width 57 height 11
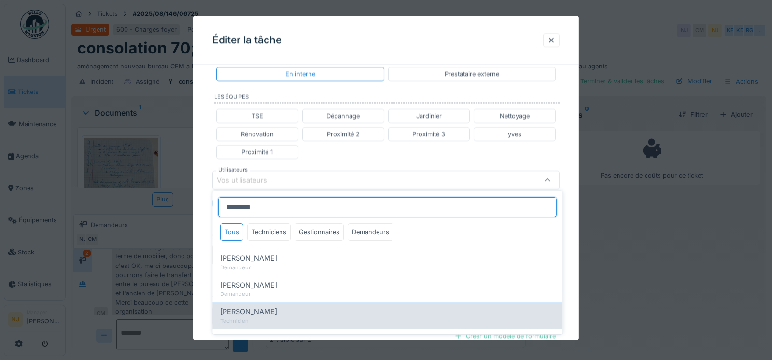
type input "****"
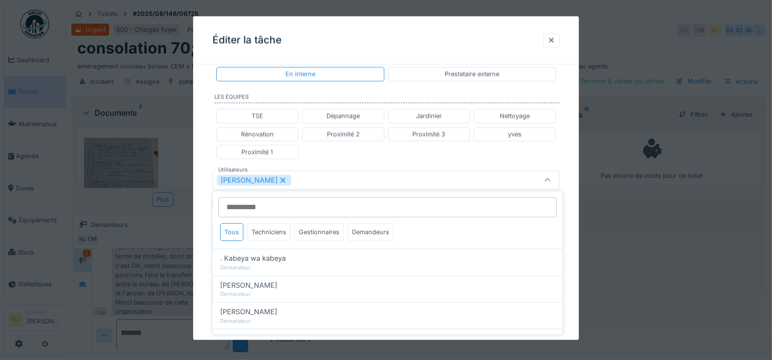
click at [201, 264] on div "**********" at bounding box center [386, 158] width 386 height 654
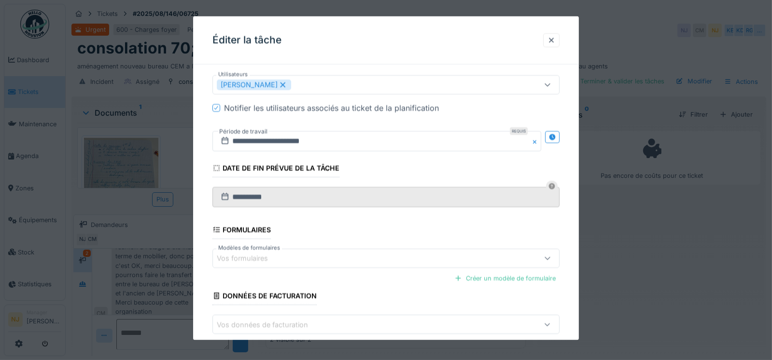
scroll to position [338, 0]
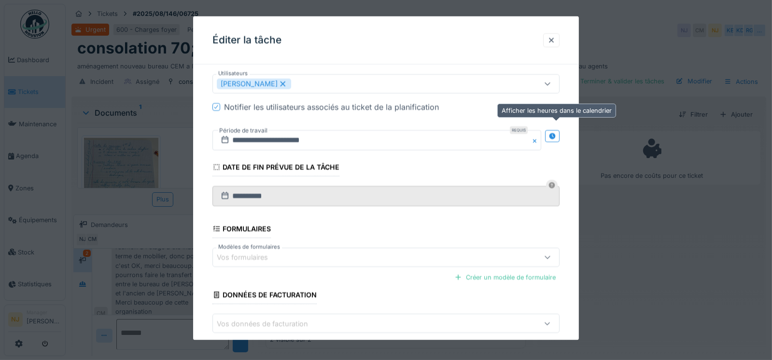
click at [554, 133] on icon at bounding box center [552, 136] width 6 height 6
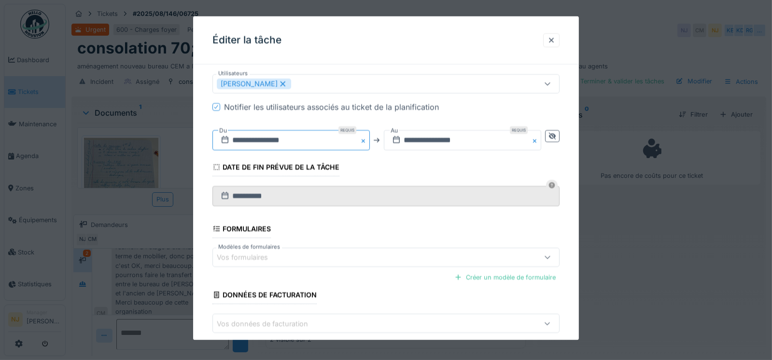
click at [267, 136] on input "**********" at bounding box center [290, 140] width 157 height 20
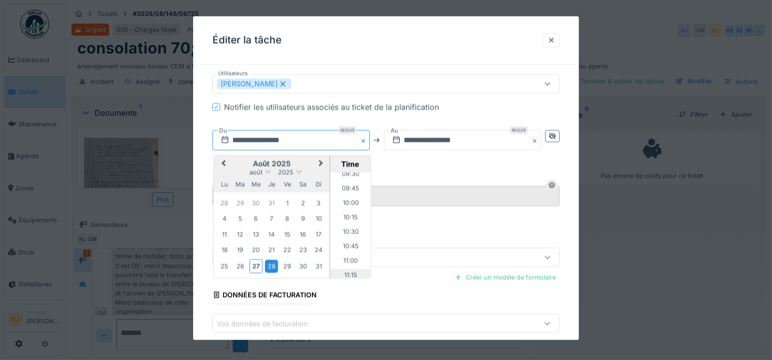
scroll to position [533, 0]
click at [347, 221] on li "10:00" at bounding box center [350, 226] width 41 height 14
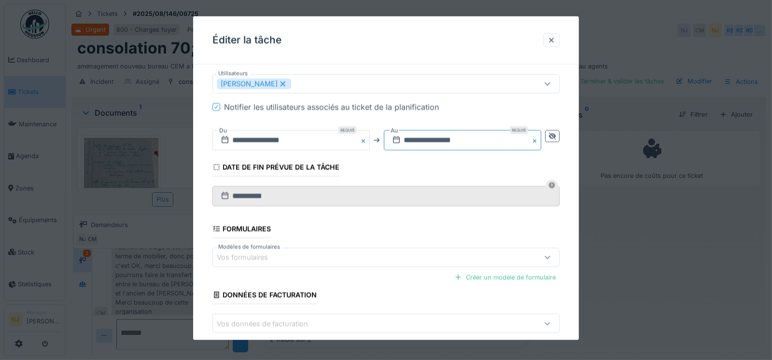
click at [440, 137] on input "**********" at bounding box center [462, 140] width 157 height 20
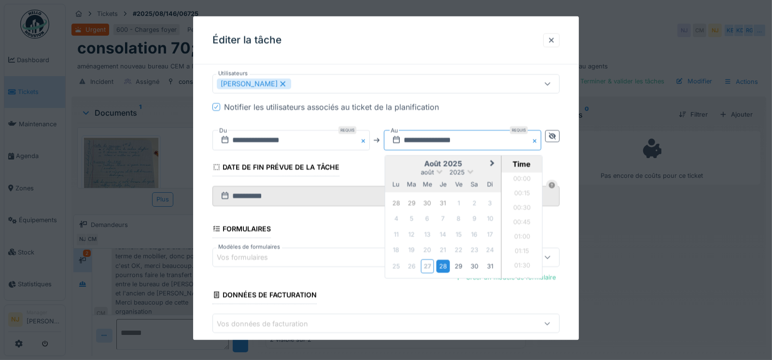
scroll to position [880, 0]
click at [443, 263] on div "28" at bounding box center [442, 266] width 13 height 13
click at [521, 194] on li "13:00" at bounding box center [521, 197] width 41 height 14
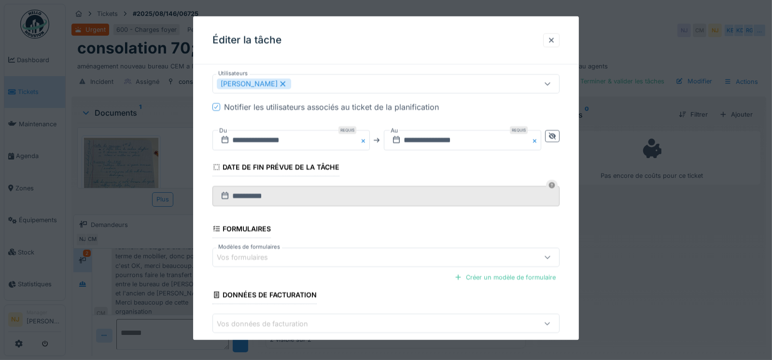
click at [452, 166] on fieldset "**********" at bounding box center [385, 51] width 347 height 635
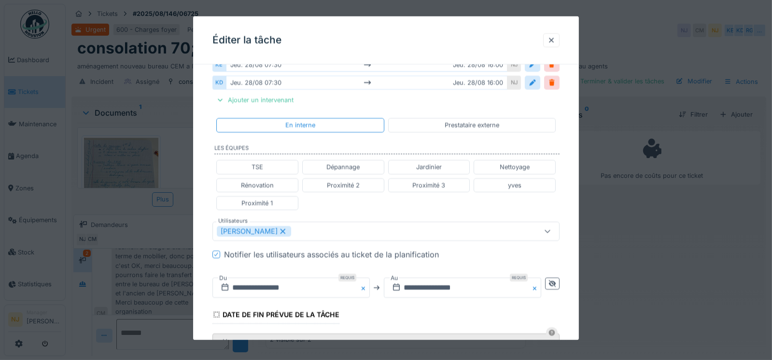
scroll to position [384, 0]
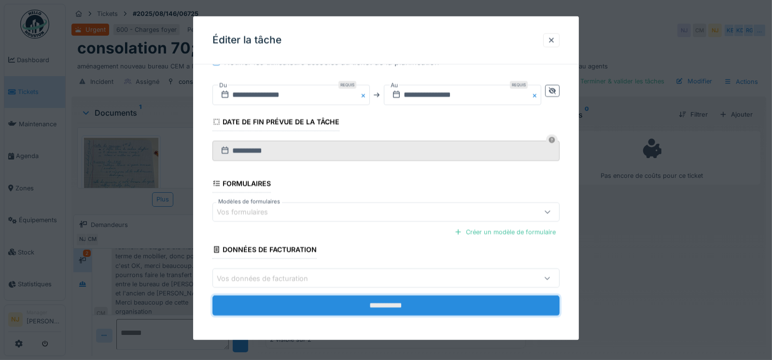
click at [401, 302] on input "**********" at bounding box center [385, 306] width 347 height 20
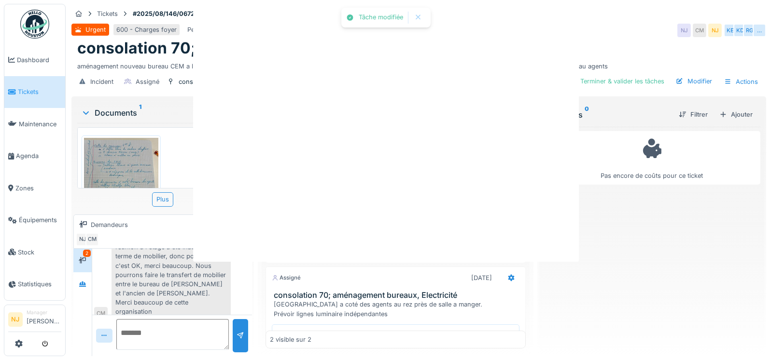
scroll to position [0, 0]
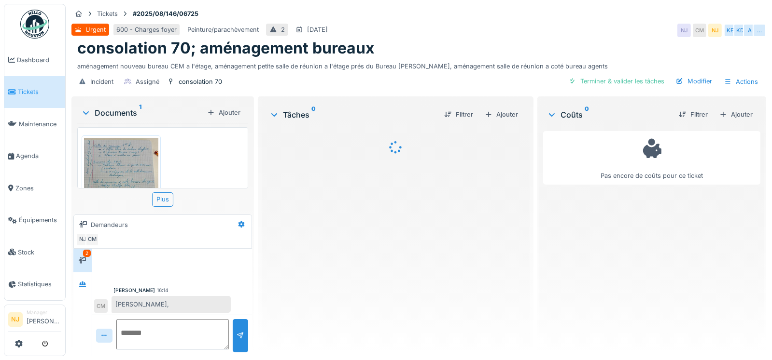
scroll to position [110, 0]
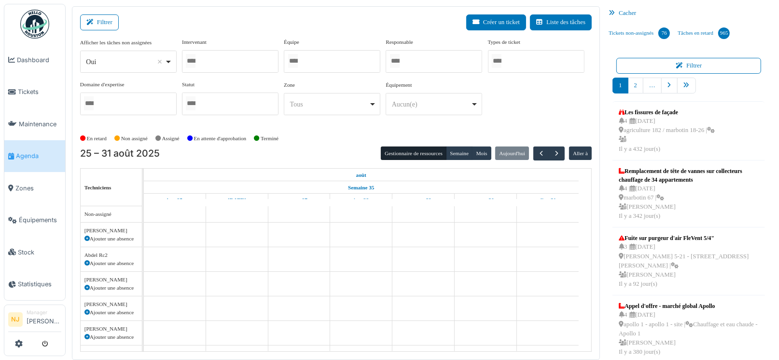
click at [307, 63] on div at bounding box center [332, 61] width 97 height 23
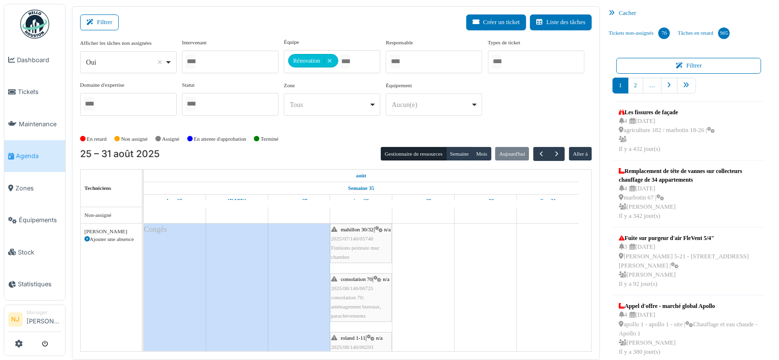
click at [346, 28] on div "Filtrer Créer un ticket Liste des tâches" at bounding box center [336, 26] width 512 height 24
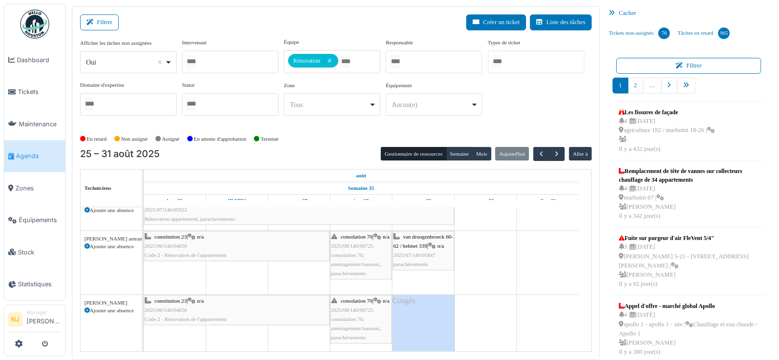
click at [414, 245] on span "van droogenbroeck 60-62 / helmet 339" at bounding box center [423, 241] width 60 height 15
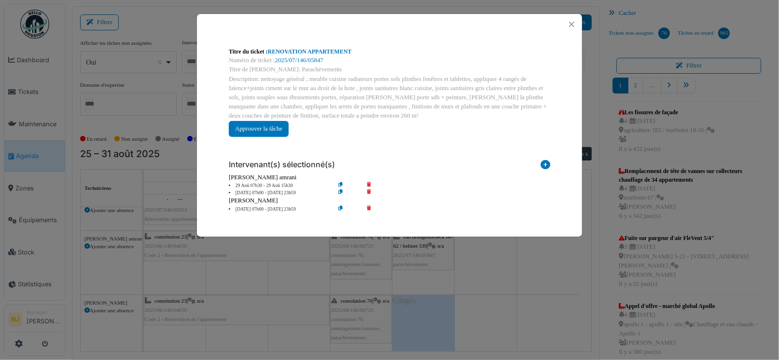
click at [341, 184] on icon at bounding box center [348, 185] width 28 height 7
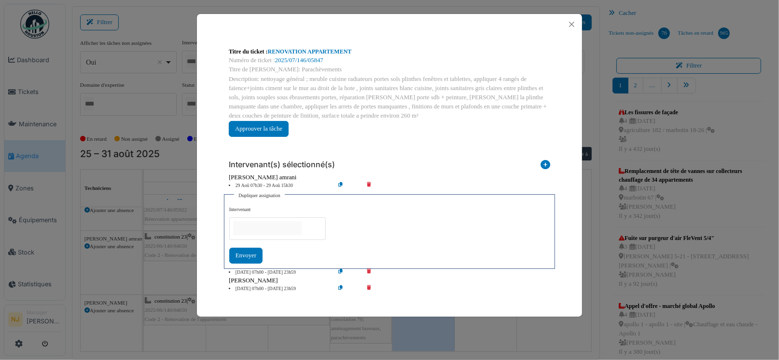
click at [256, 222] on input "null" at bounding box center [267, 228] width 69 height 14
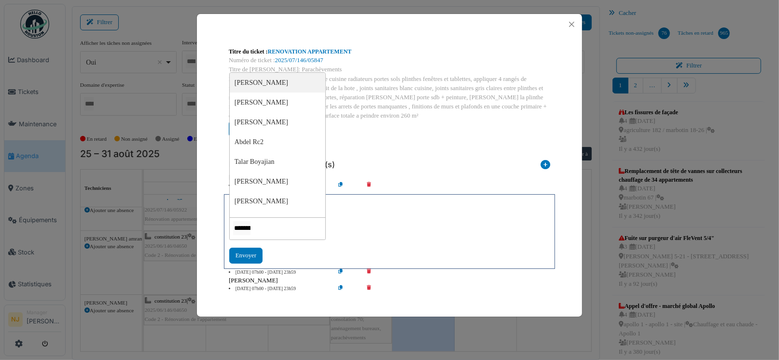
type input "*********"
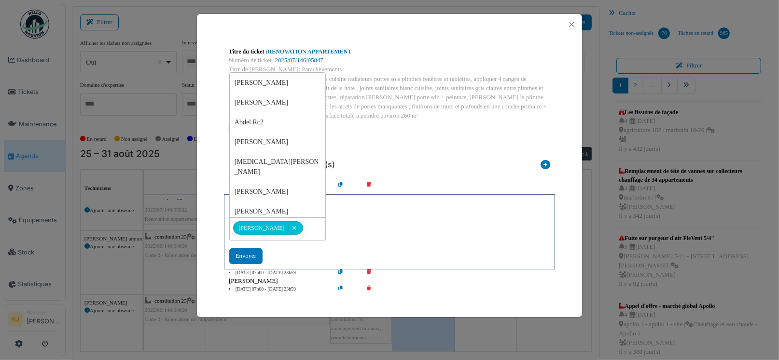
click at [402, 241] on div "**********" at bounding box center [389, 236] width 320 height 58
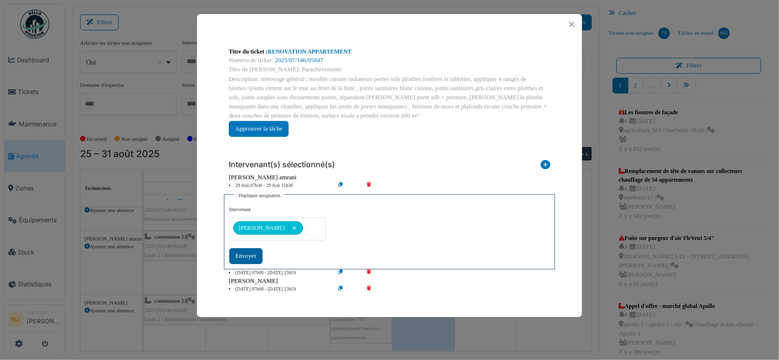
click at [243, 252] on div "Envoyer" at bounding box center [245, 257] width 33 height 16
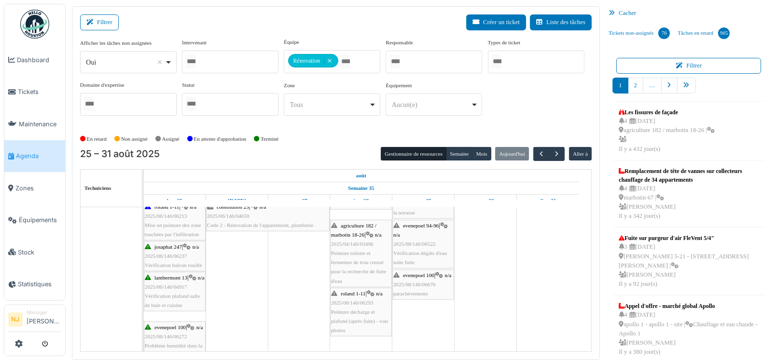
scroll to position [414, 0]
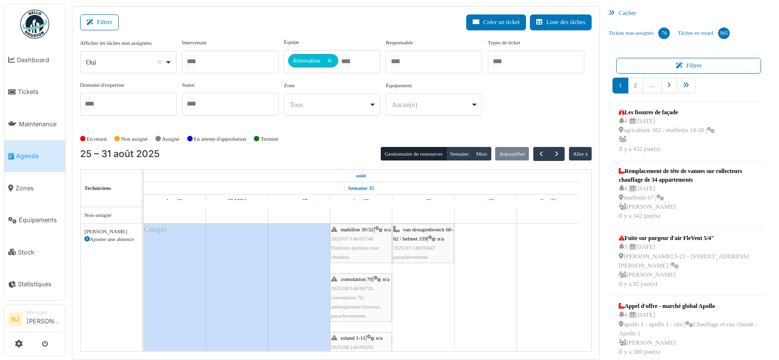
click at [419, 239] on span "van droogenbroeck 60-62 / helmet 339" at bounding box center [423, 234] width 60 height 15
click at [425, 245] on span "2025/07/146/05847" at bounding box center [414, 248] width 42 height 6
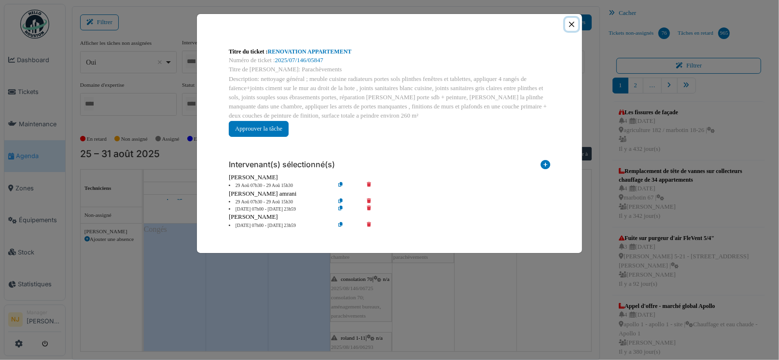
click at [570, 23] on button "Close" at bounding box center [571, 24] width 13 height 13
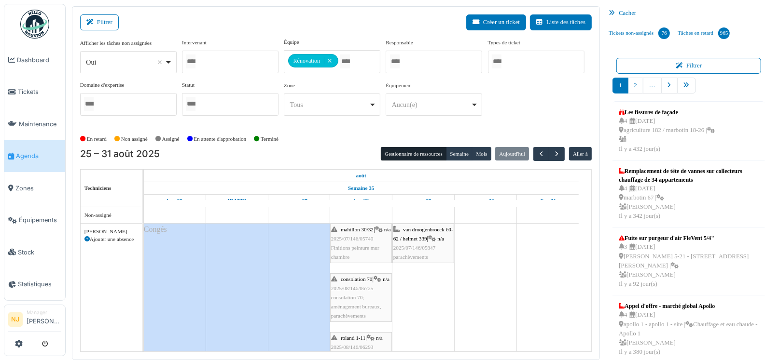
click at [453, 153] on button "Semaine" at bounding box center [459, 154] width 27 height 14
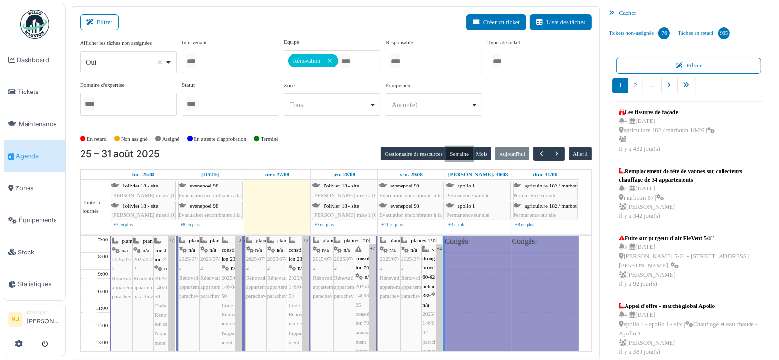
click at [453, 153] on button "Semaine" at bounding box center [459, 154] width 27 height 14
click at [421, 152] on button "Gestionnaire de ressources" at bounding box center [414, 154] width 66 height 14
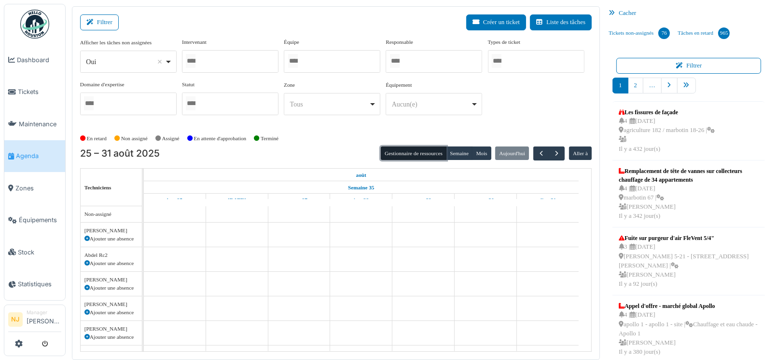
click at [218, 63] on div at bounding box center [230, 61] width 97 height 23
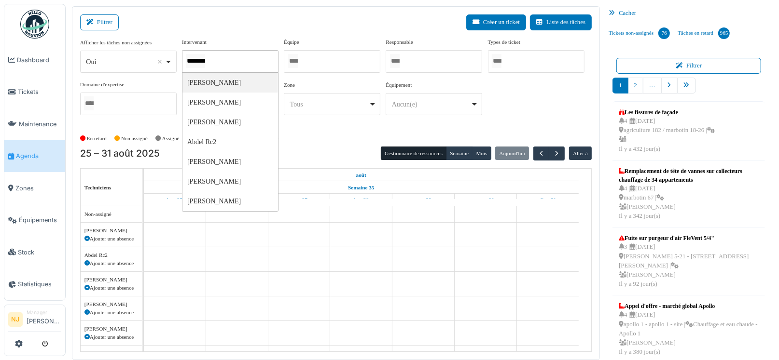
type input "**********"
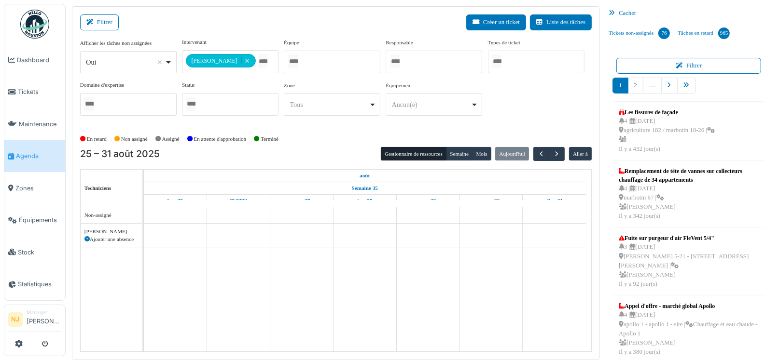
click at [284, 29] on div "Filtrer Créer un ticket Liste des tâches" at bounding box center [336, 26] width 512 height 24
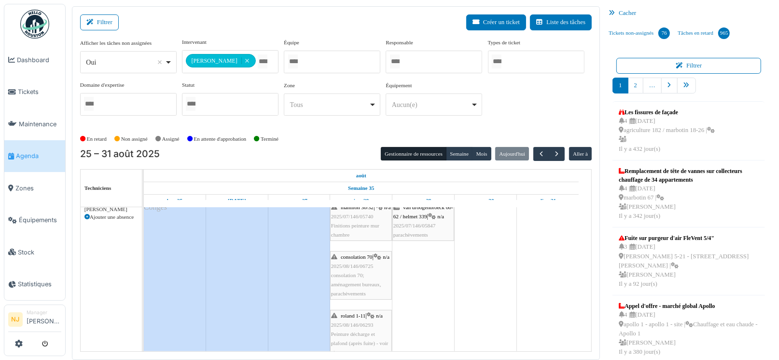
scroll to position [33, 0]
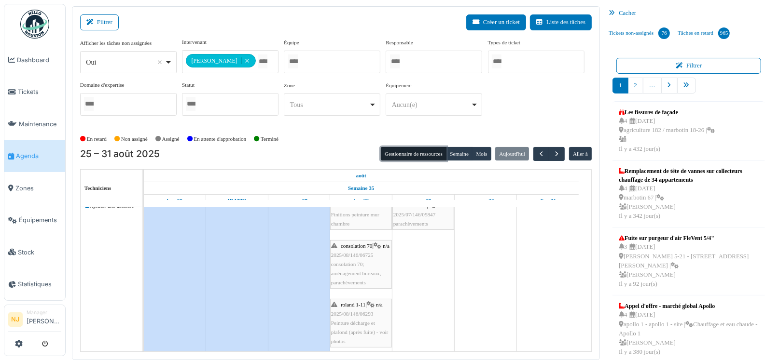
click at [405, 151] on button "Gestionnaire de ressources" at bounding box center [414, 154] width 66 height 14
click at [454, 151] on button "Semaine" at bounding box center [459, 154] width 27 height 14
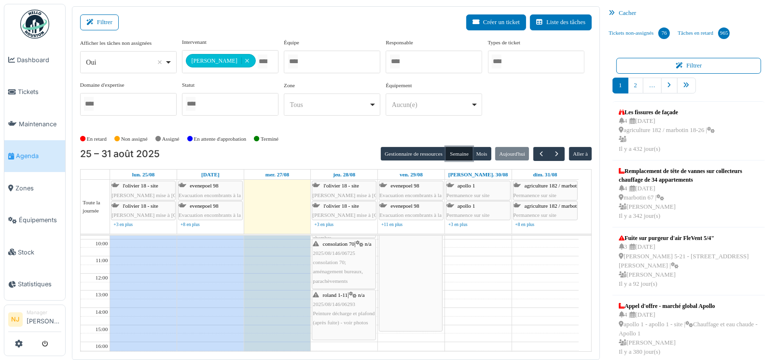
scroll to position [14, 0]
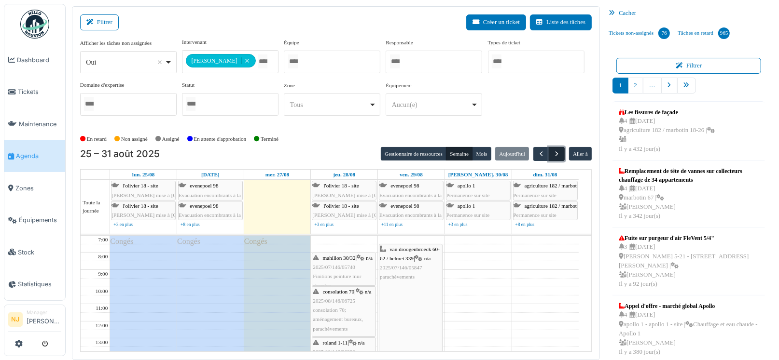
click at [553, 154] on span "button" at bounding box center [557, 154] width 8 height 8
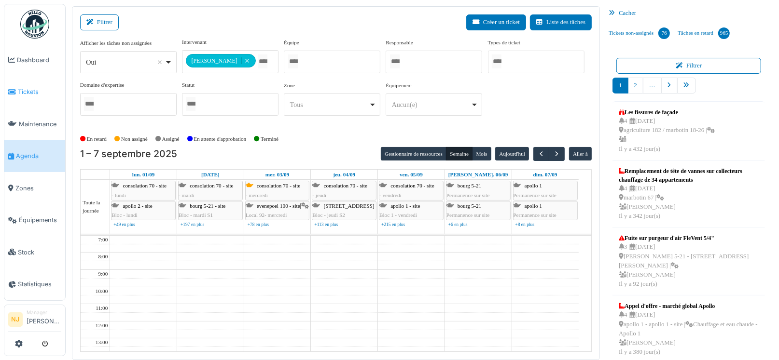
click at [28, 90] on span "Tickets" at bounding box center [39, 91] width 43 height 9
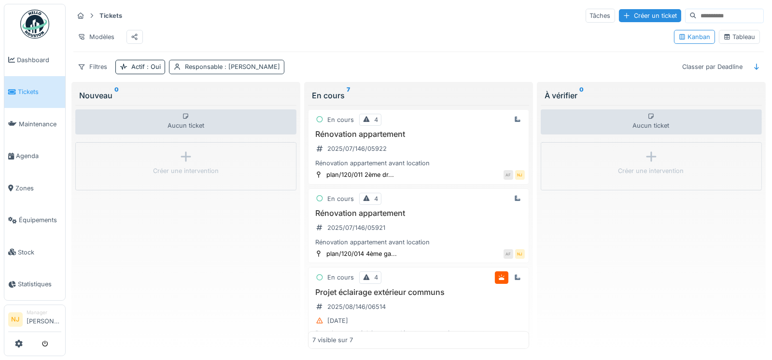
click at [209, 71] on div "Responsable : [PERSON_NAME]" at bounding box center [232, 66] width 95 height 9
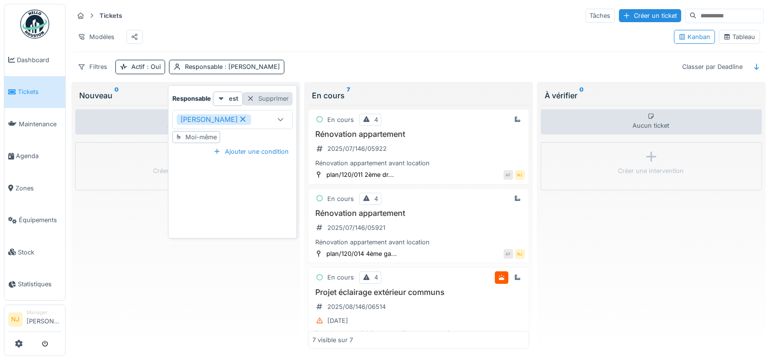
click at [279, 97] on div "Supprimer" at bounding box center [268, 98] width 50 height 13
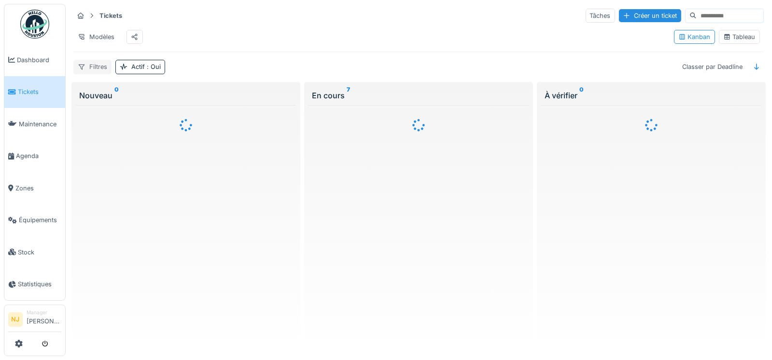
click at [97, 73] on div "Filtres" at bounding box center [92, 67] width 38 height 14
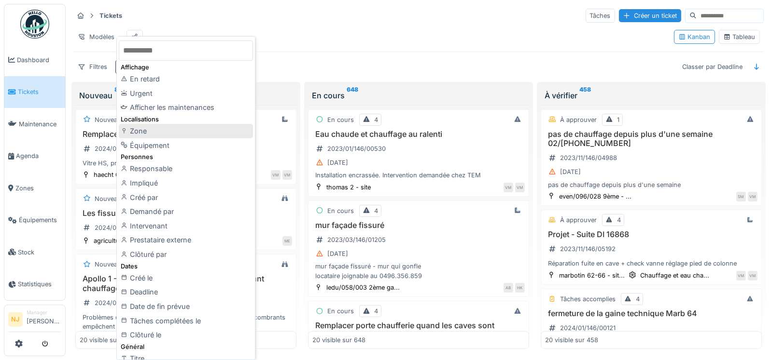
click at [138, 129] on div "Zone" at bounding box center [186, 131] width 134 height 14
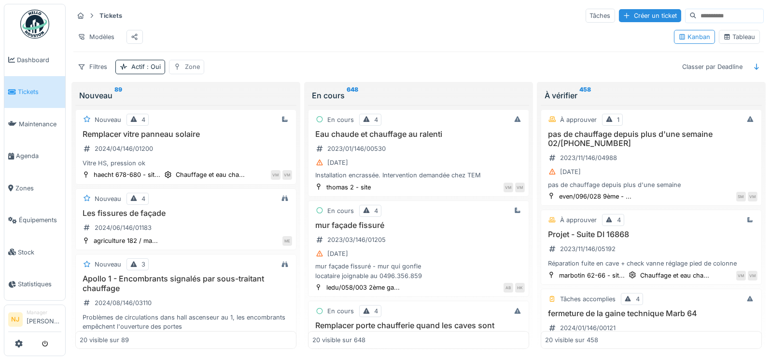
click at [181, 74] on div "Zone" at bounding box center [186, 67] width 35 height 14
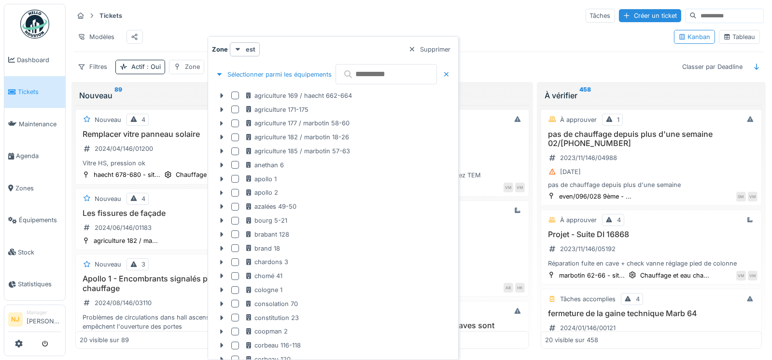
click at [403, 78] on input "text" at bounding box center [385, 74] width 101 height 20
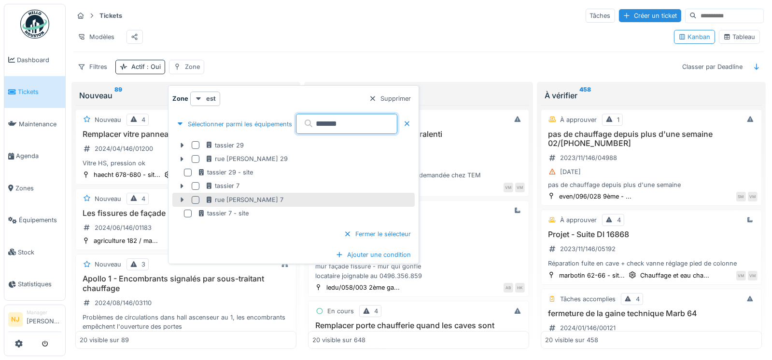
type input "*******"
click at [181, 197] on icon at bounding box center [182, 200] width 8 height 6
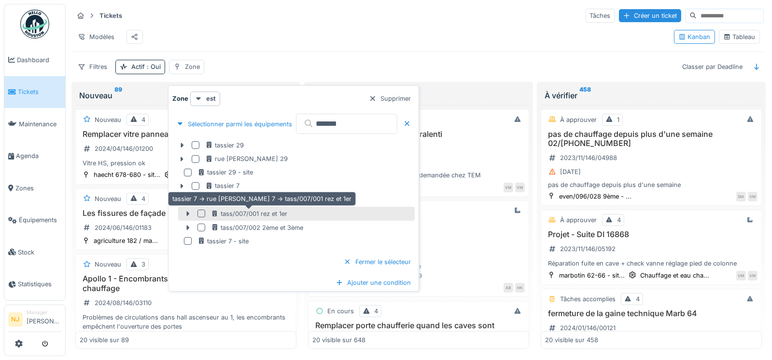
click at [220, 213] on div "tass/007/001 rez et 1er" at bounding box center [249, 213] width 76 height 9
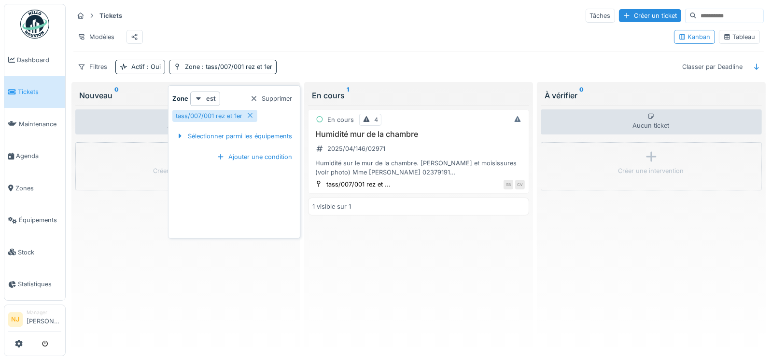
click at [421, 263] on div "En cours 4 Humidité mur de la chambre 2025/04/146/02971 Humidité sur le mur de …" at bounding box center [418, 227] width 221 height 244
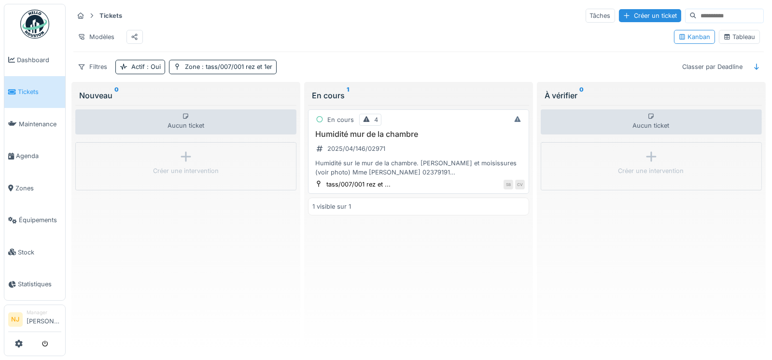
click at [358, 139] on h3 "Humidité mur de la chambre" at bounding box center [418, 134] width 212 height 9
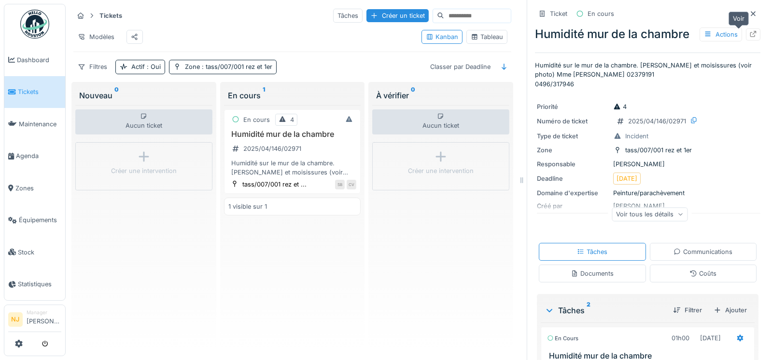
click at [749, 33] on icon at bounding box center [753, 34] width 8 height 6
click at [181, 72] on div "Zone : tass/007/001 rez et 1er" at bounding box center [223, 67] width 108 height 14
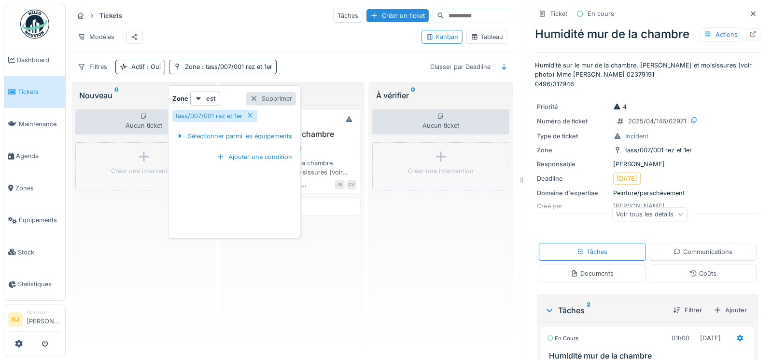
click at [270, 98] on div "Supprimer" at bounding box center [271, 98] width 50 height 13
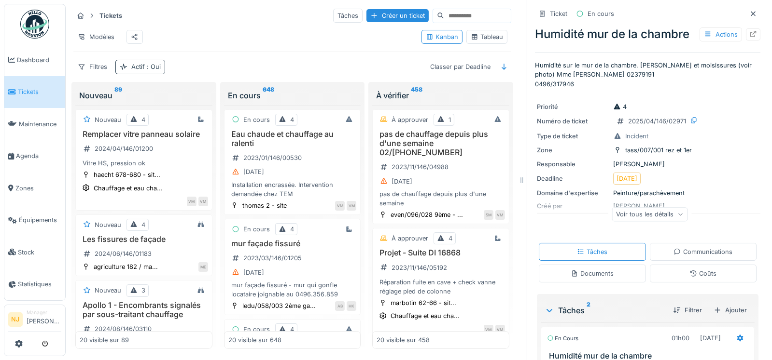
click at [143, 71] on div "Actif : Oui" at bounding box center [145, 66] width 29 height 9
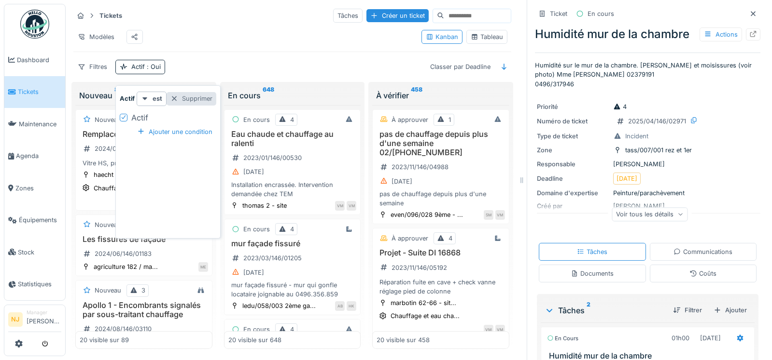
click at [188, 97] on div "Supprimer" at bounding box center [191, 98] width 50 height 13
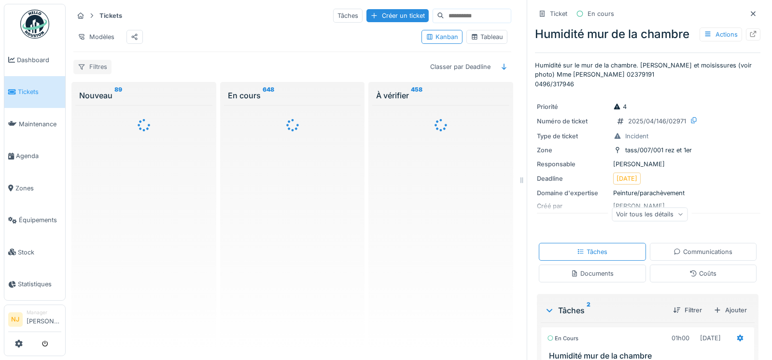
click at [98, 74] on div "Filtres" at bounding box center [92, 67] width 38 height 14
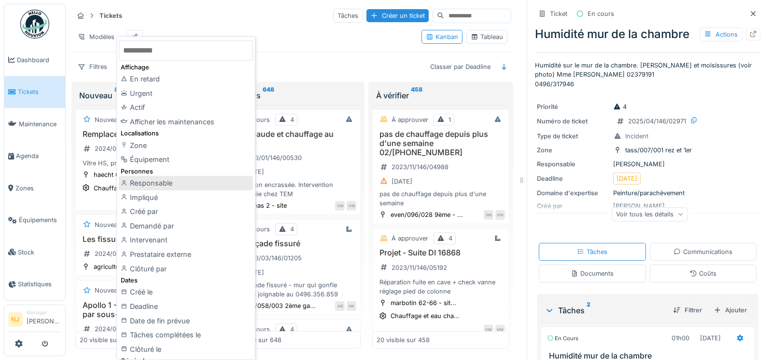
click at [146, 183] on div "Responsable" at bounding box center [186, 183] width 134 height 14
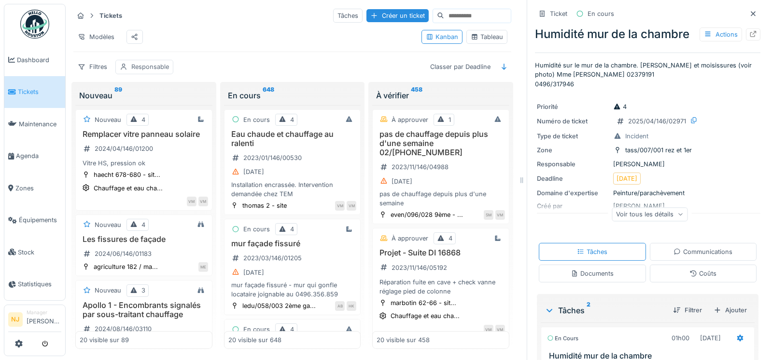
click at [153, 70] on div "Responsable" at bounding box center [150, 66] width 38 height 9
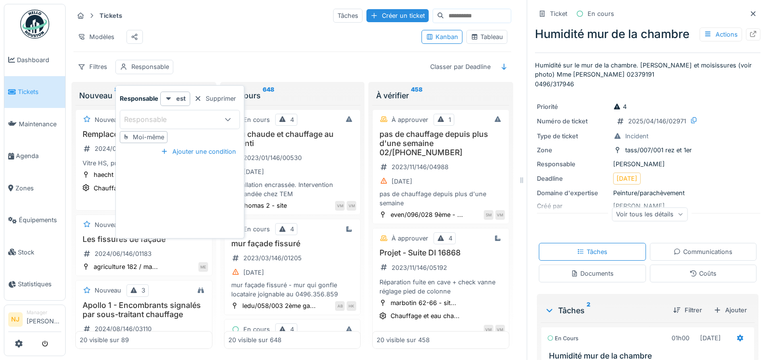
drag, startPoint x: 140, startPoint y: 134, endPoint x: 146, endPoint y: 132, distance: 5.6
click at [141, 134] on div "Moi-même" at bounding box center [148, 137] width 31 height 9
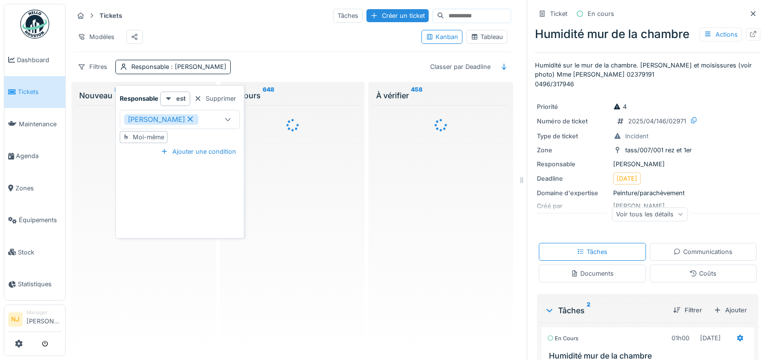
type input "*****"
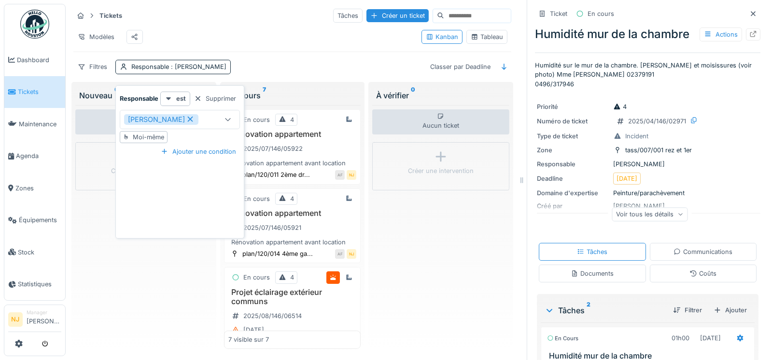
click at [258, 43] on div "Modèles" at bounding box center [243, 37] width 340 height 22
